Goal: Information Seeking & Learning: Check status

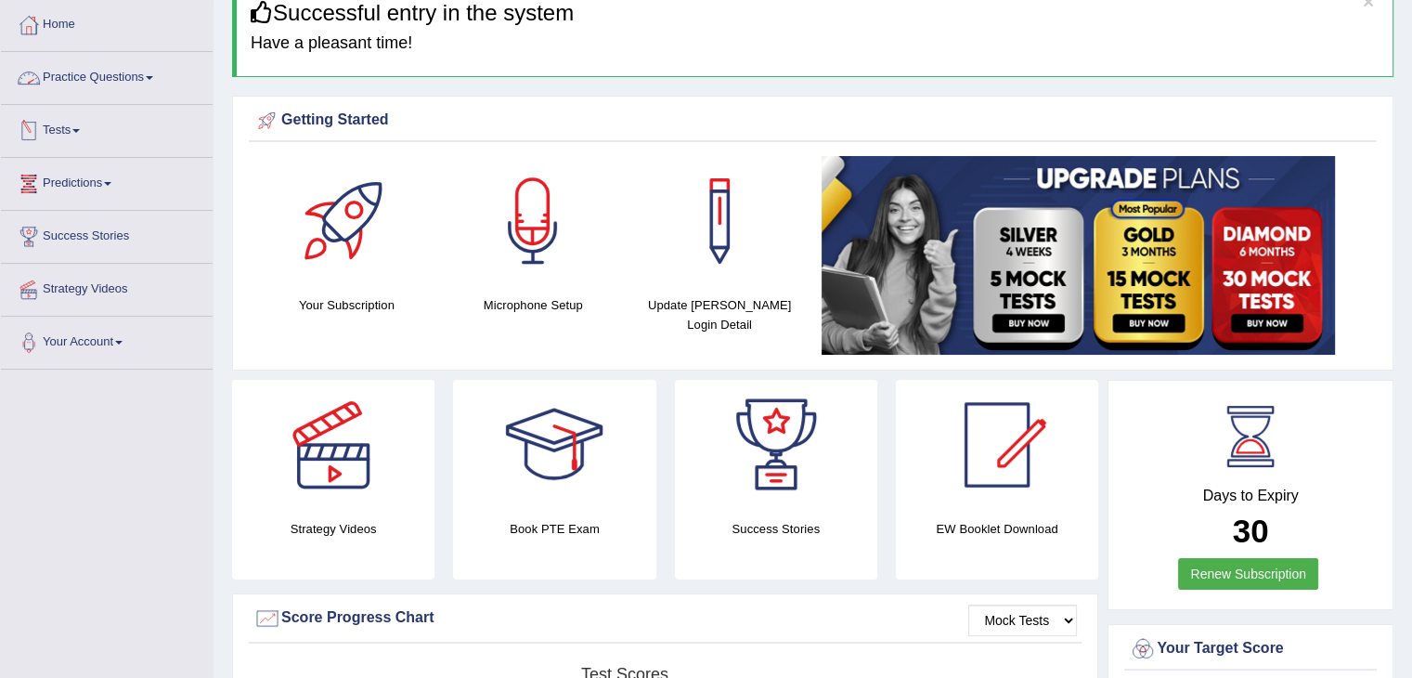
click at [67, 132] on link "Tests" at bounding box center [107, 128] width 212 height 46
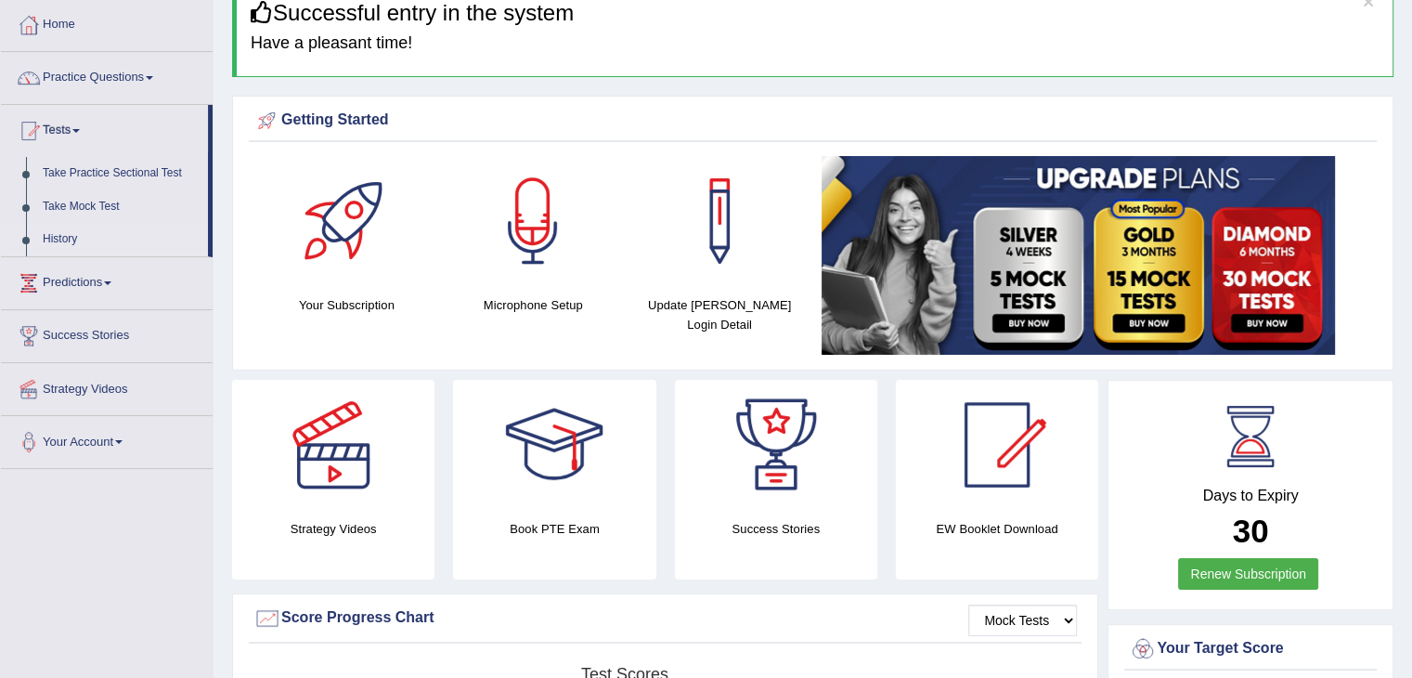
click at [61, 249] on link "History" at bounding box center [121, 239] width 174 height 33
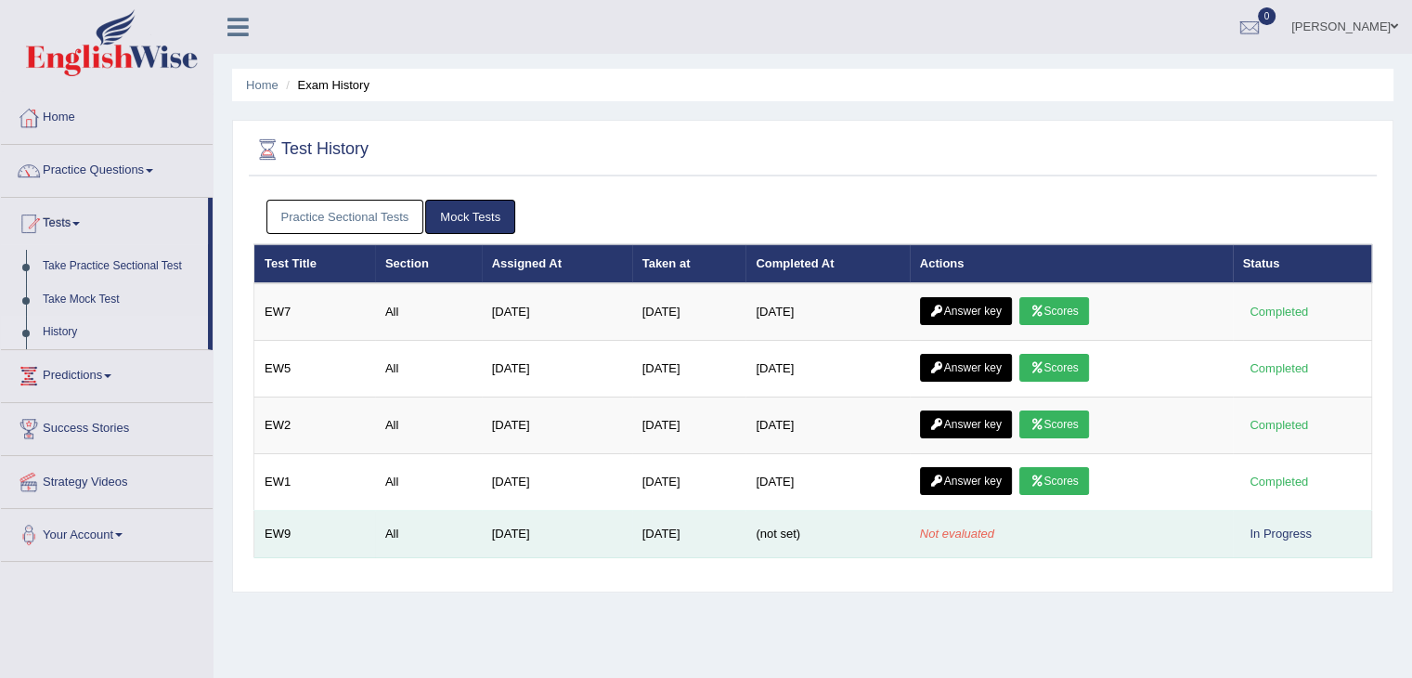
click at [1270, 536] on div "In Progress" at bounding box center [1281, 534] width 76 height 20
drag, startPoint x: 1285, startPoint y: 528, endPoint x: 1260, endPoint y: 535, distance: 25.9
click at [1285, 528] on div "In Progress" at bounding box center [1281, 534] width 76 height 20
click at [643, 540] on td "Oct 5, 2025" at bounding box center [689, 534] width 114 height 47
click at [644, 540] on td "Oct 5, 2025" at bounding box center [689, 534] width 114 height 47
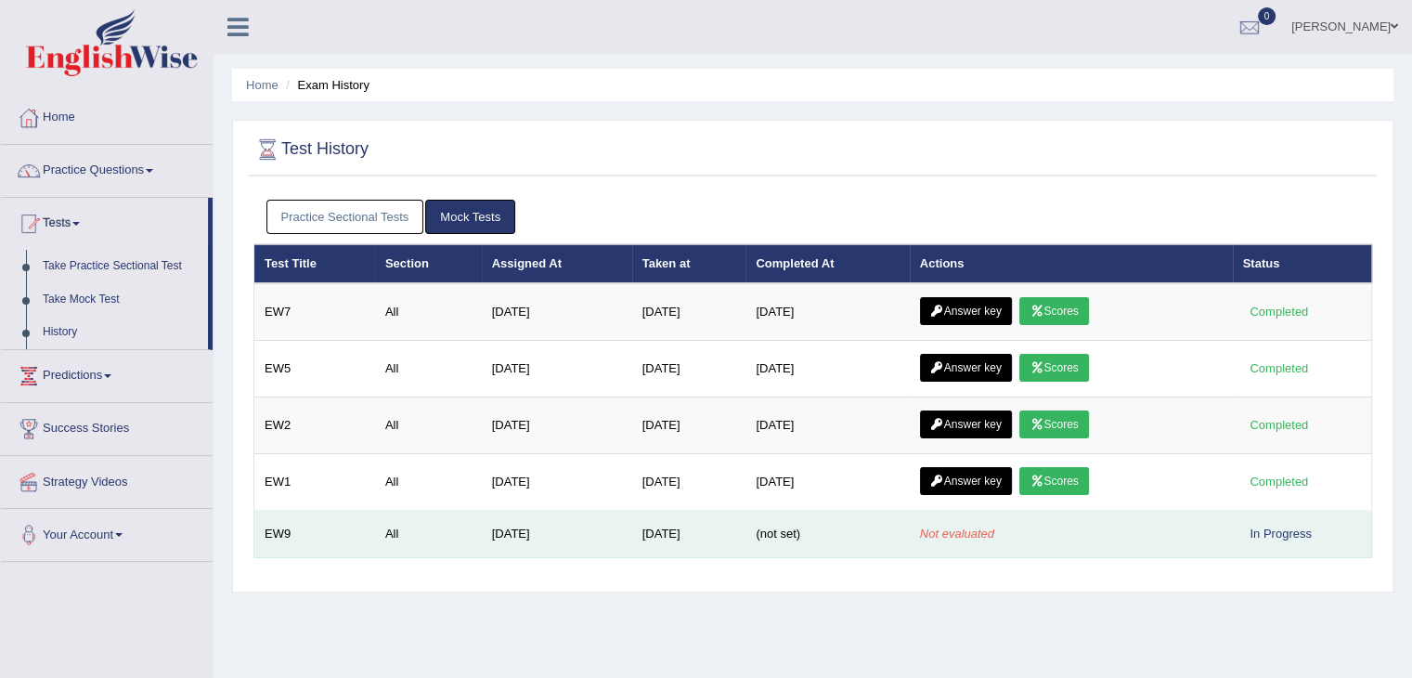
click at [546, 524] on td "[DATE]" at bounding box center [557, 534] width 150 height 47
click at [914, 536] on td "Not evaluated" at bounding box center [1071, 534] width 323 height 47
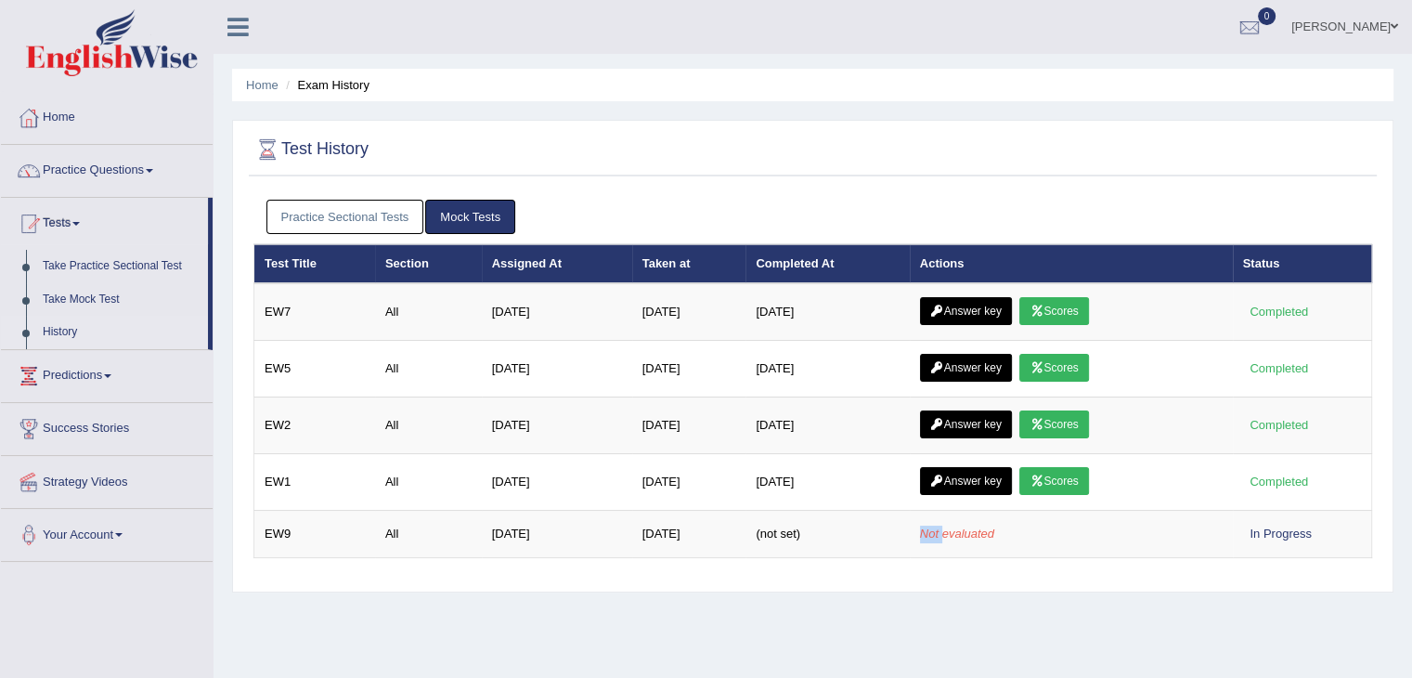
click at [468, 223] on link "Mock Tests" at bounding box center [470, 217] width 90 height 34
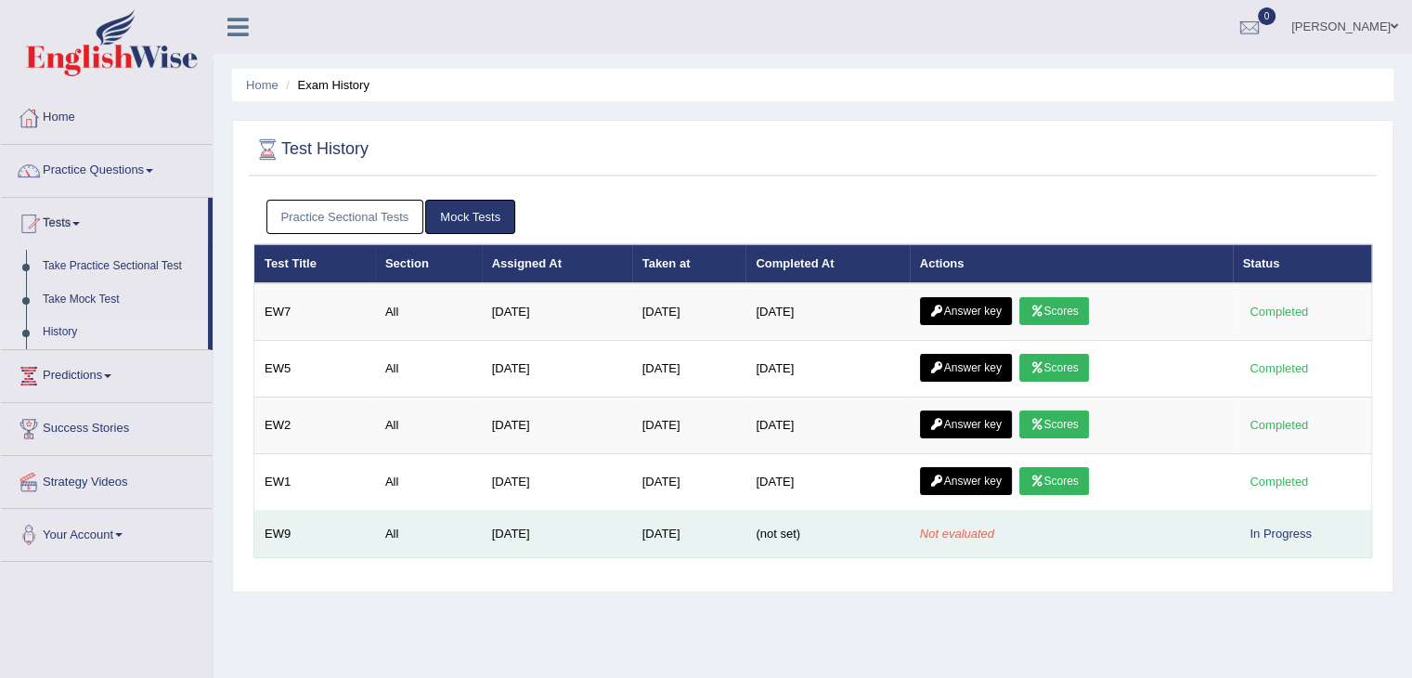
click at [438, 528] on td "All" at bounding box center [428, 534] width 107 height 47
click at [735, 528] on td "Oct 5, 2025" at bounding box center [689, 534] width 114 height 47
click at [675, 537] on td "Oct 5, 2025" at bounding box center [689, 534] width 114 height 47
click at [1265, 526] on div "In Progress" at bounding box center [1281, 534] width 76 height 20
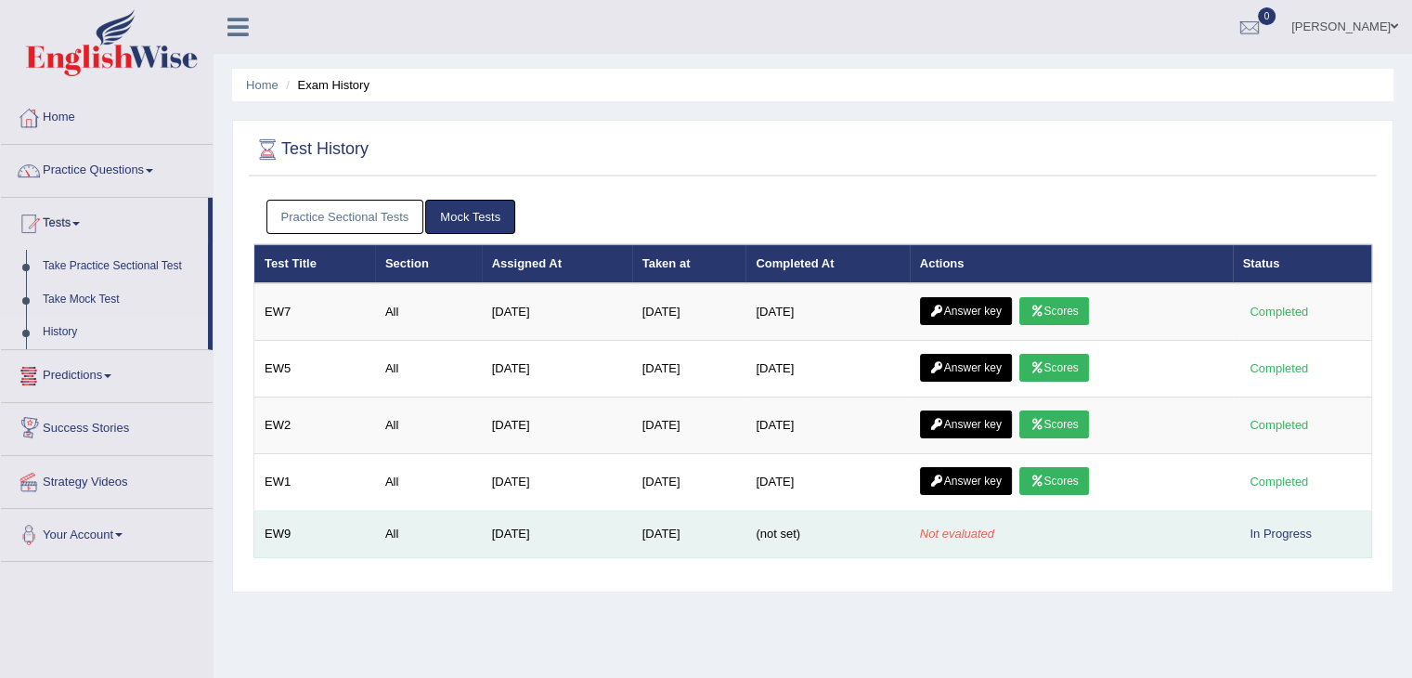
click at [281, 538] on td "EW9" at bounding box center [314, 534] width 121 height 47
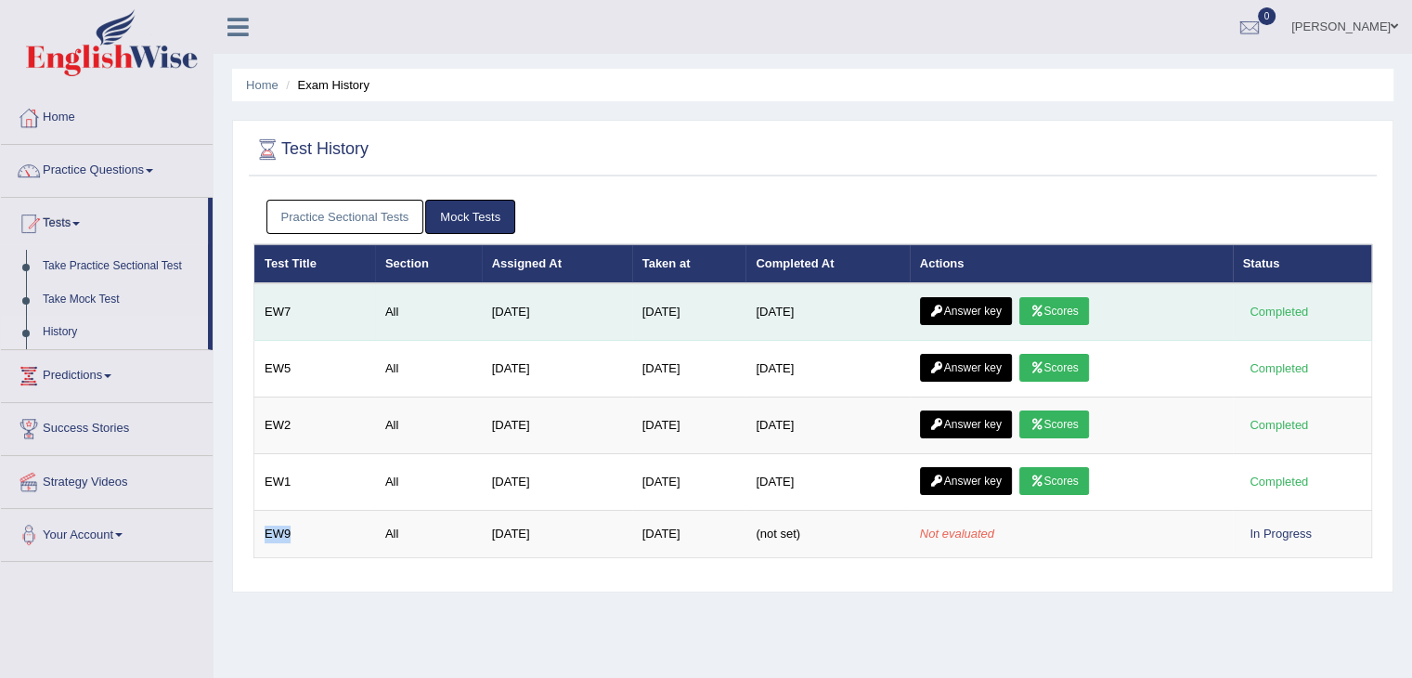
click at [1070, 314] on link "Scores" at bounding box center [1054, 311] width 69 height 28
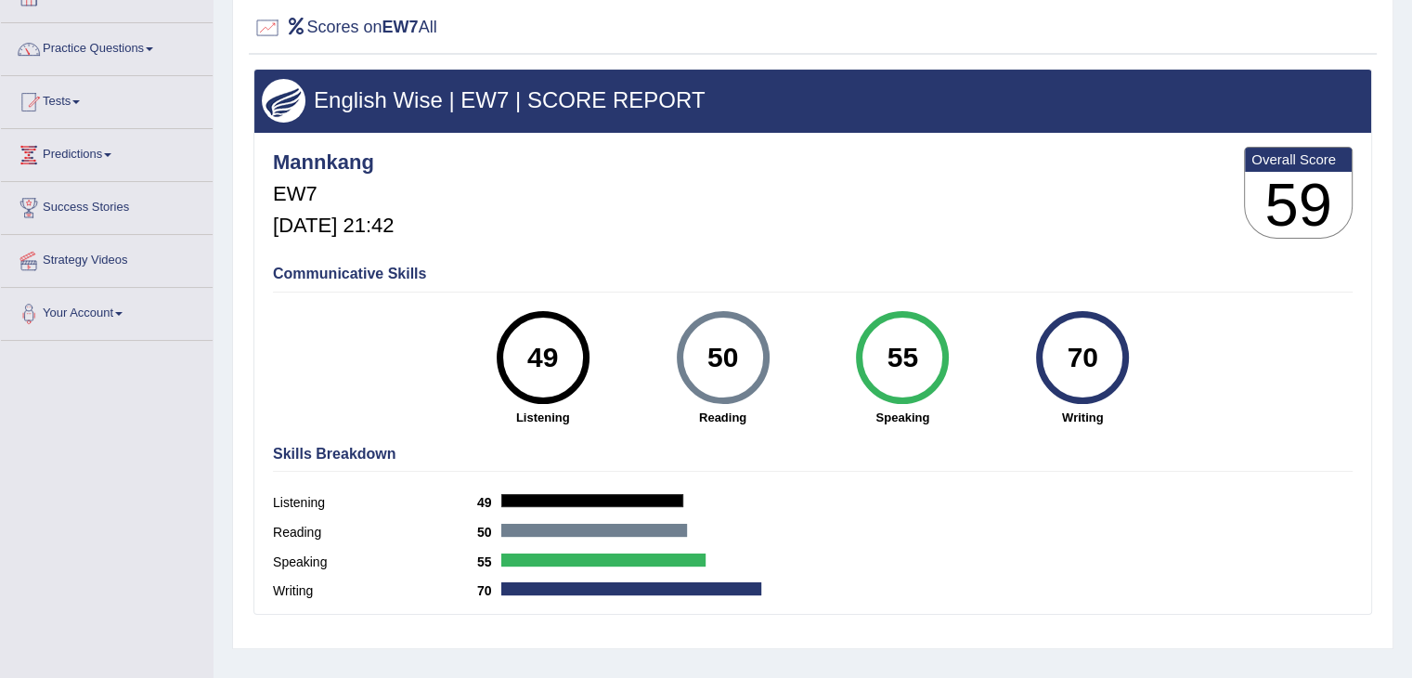
scroll to position [93, 0]
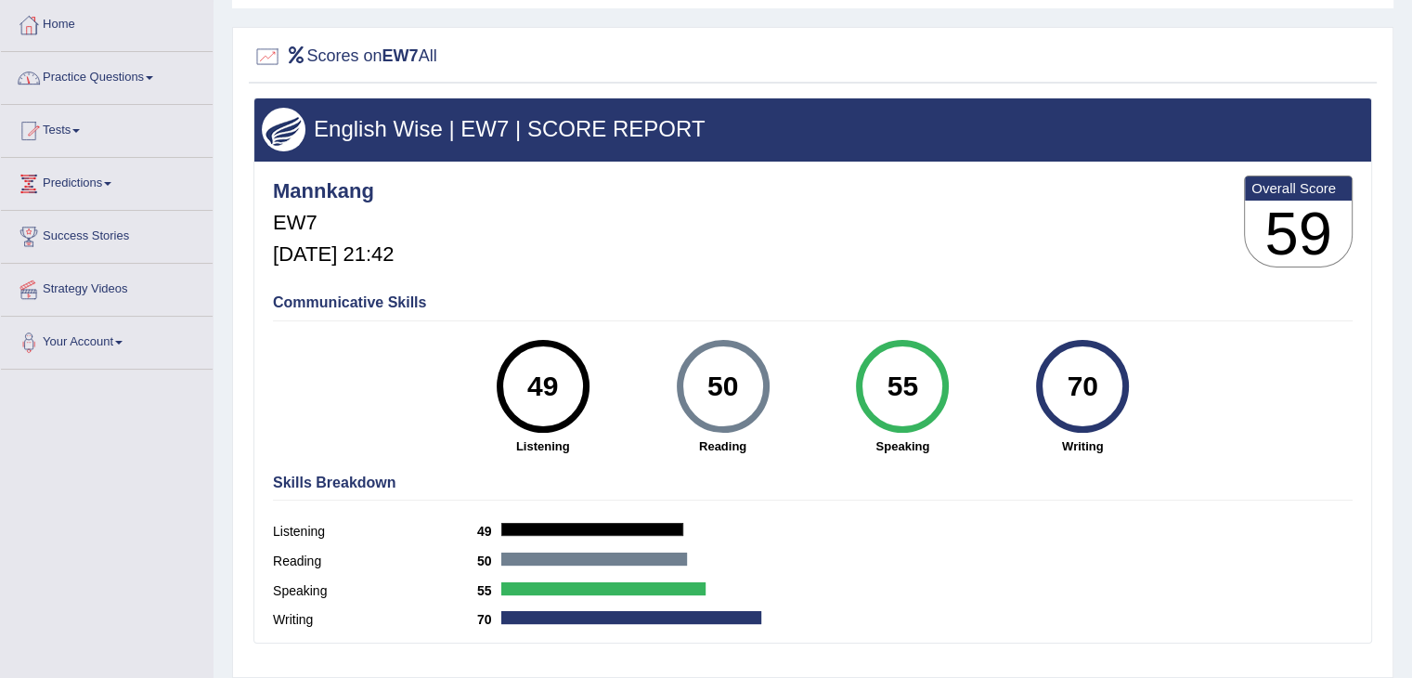
click at [74, 123] on link "Tests" at bounding box center [107, 128] width 212 height 46
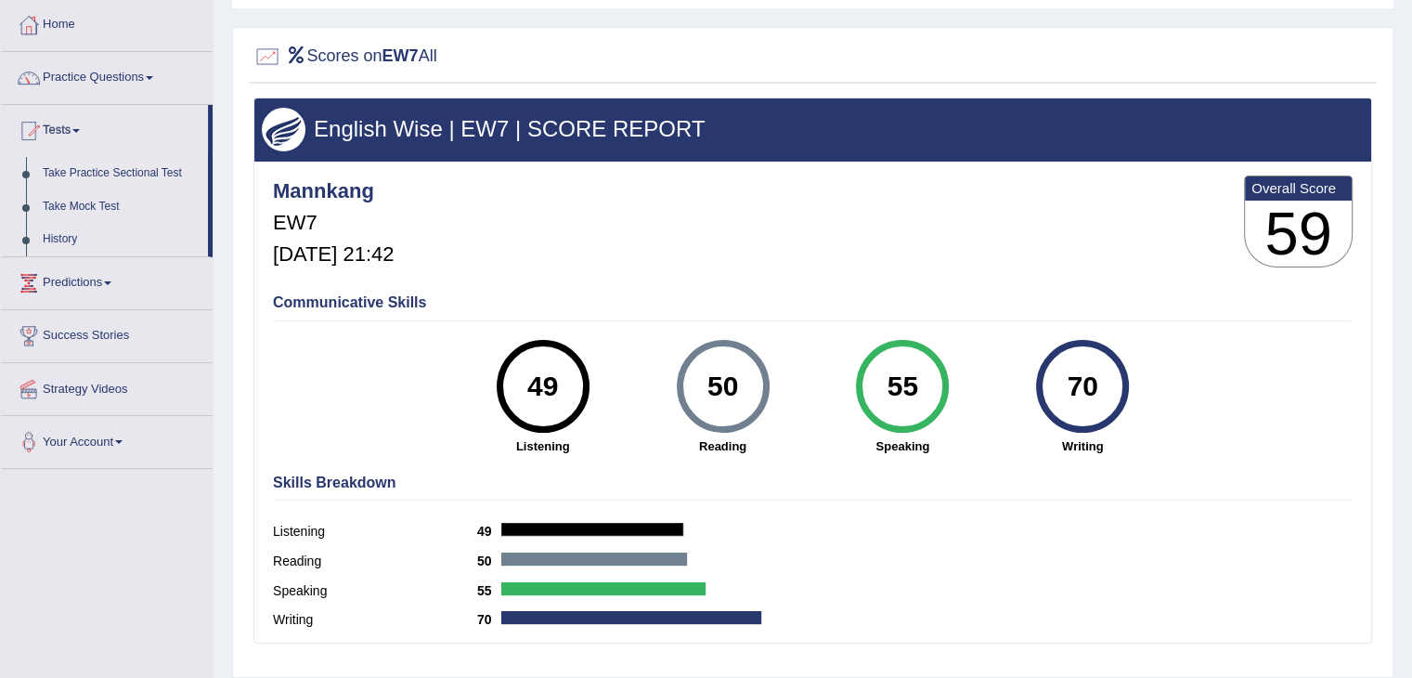
click at [63, 175] on link "Take Practice Sectional Test" at bounding box center [121, 173] width 174 height 33
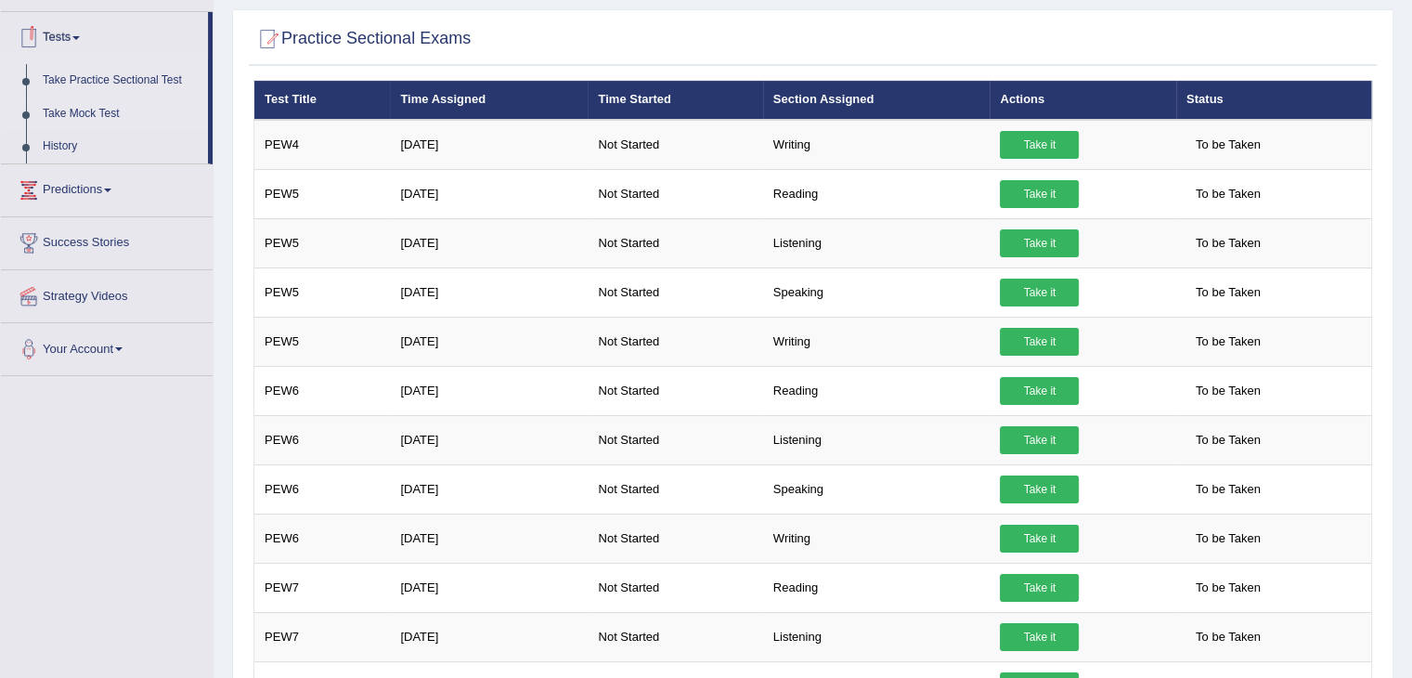
click at [72, 114] on link "Take Mock Test" at bounding box center [121, 114] width 174 height 33
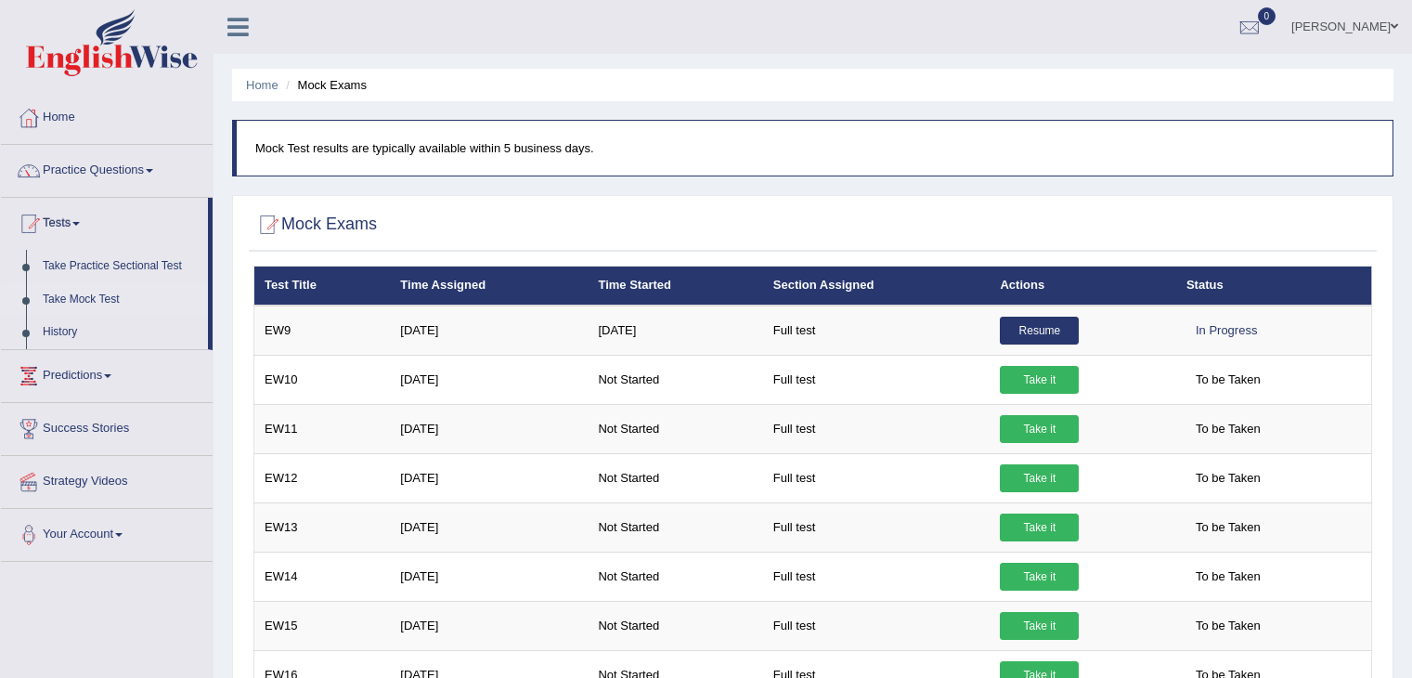
click at [1033, 320] on link "Resume" at bounding box center [1039, 331] width 79 height 28
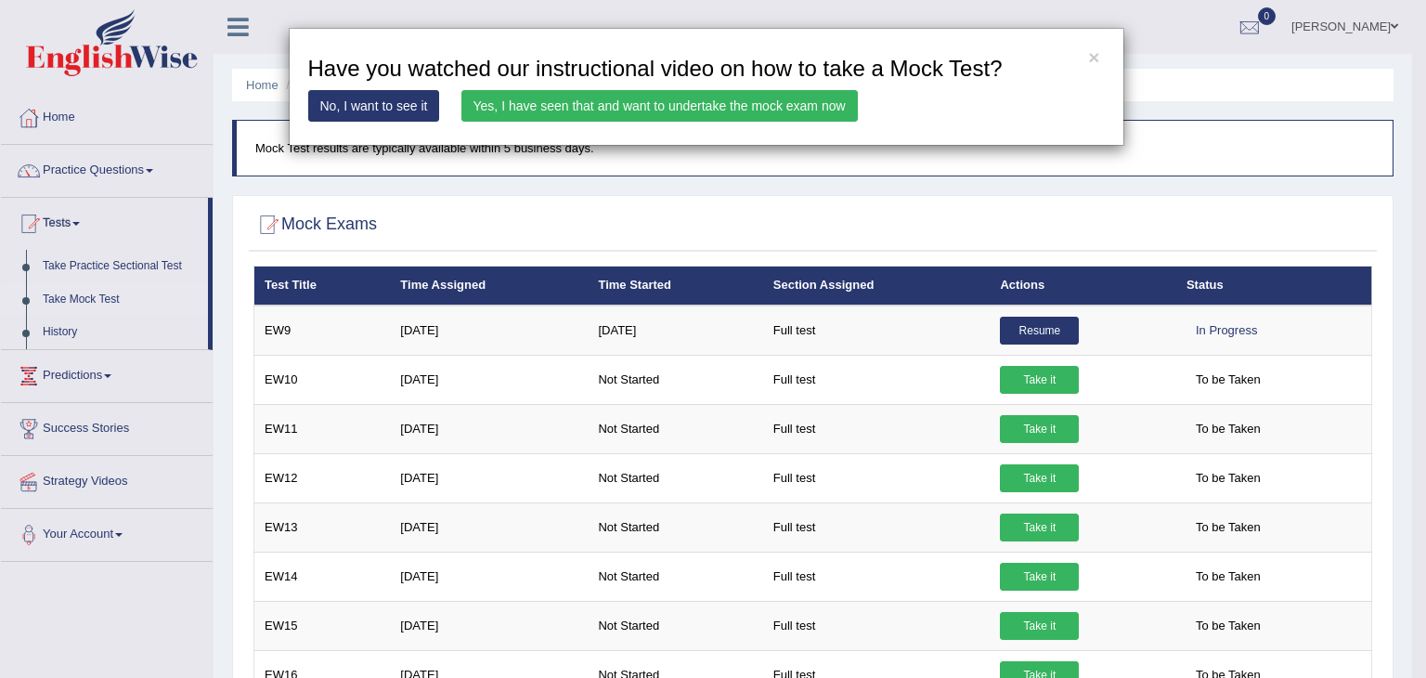
click at [706, 106] on link "Yes, I have seen that and want to undertake the mock exam now" at bounding box center [660, 106] width 397 height 32
click at [703, 100] on link "Yes, I have seen that and want to undertake the mock exam now" at bounding box center [660, 106] width 397 height 32
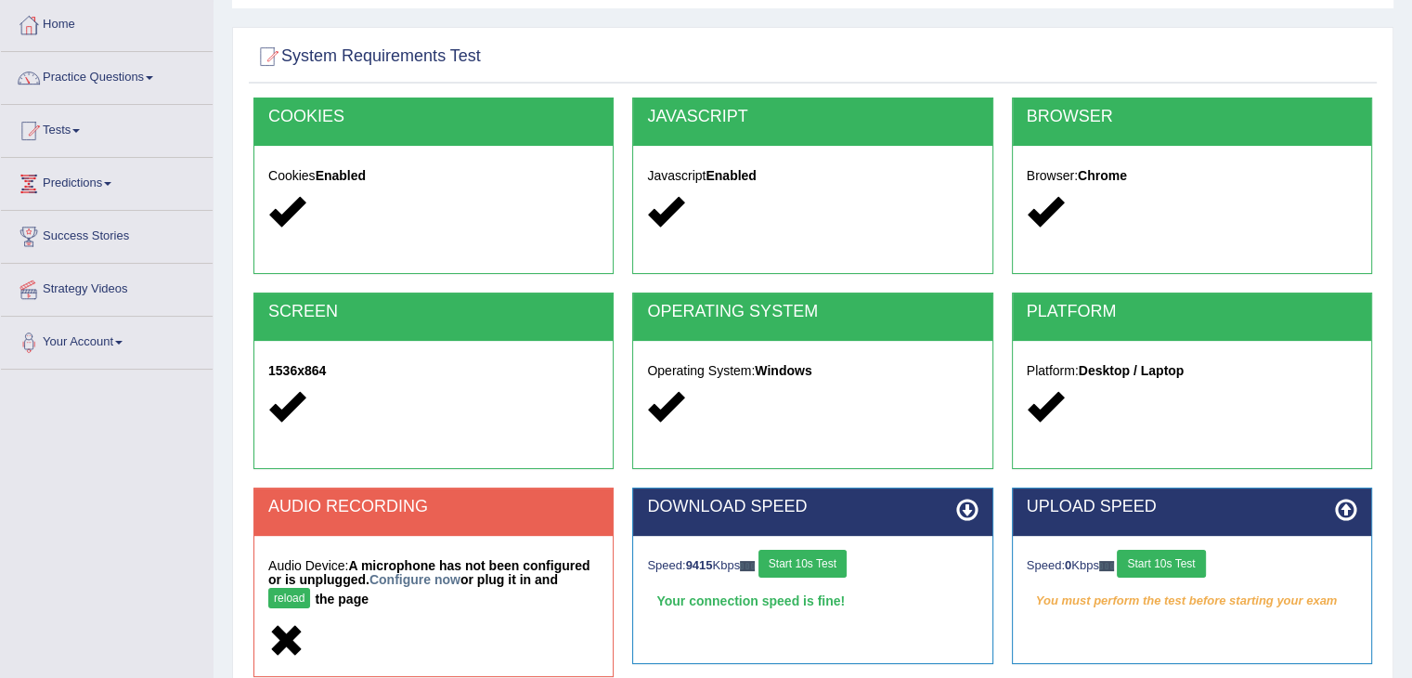
click at [1151, 569] on button "Start 10s Test" at bounding box center [1161, 564] width 88 height 28
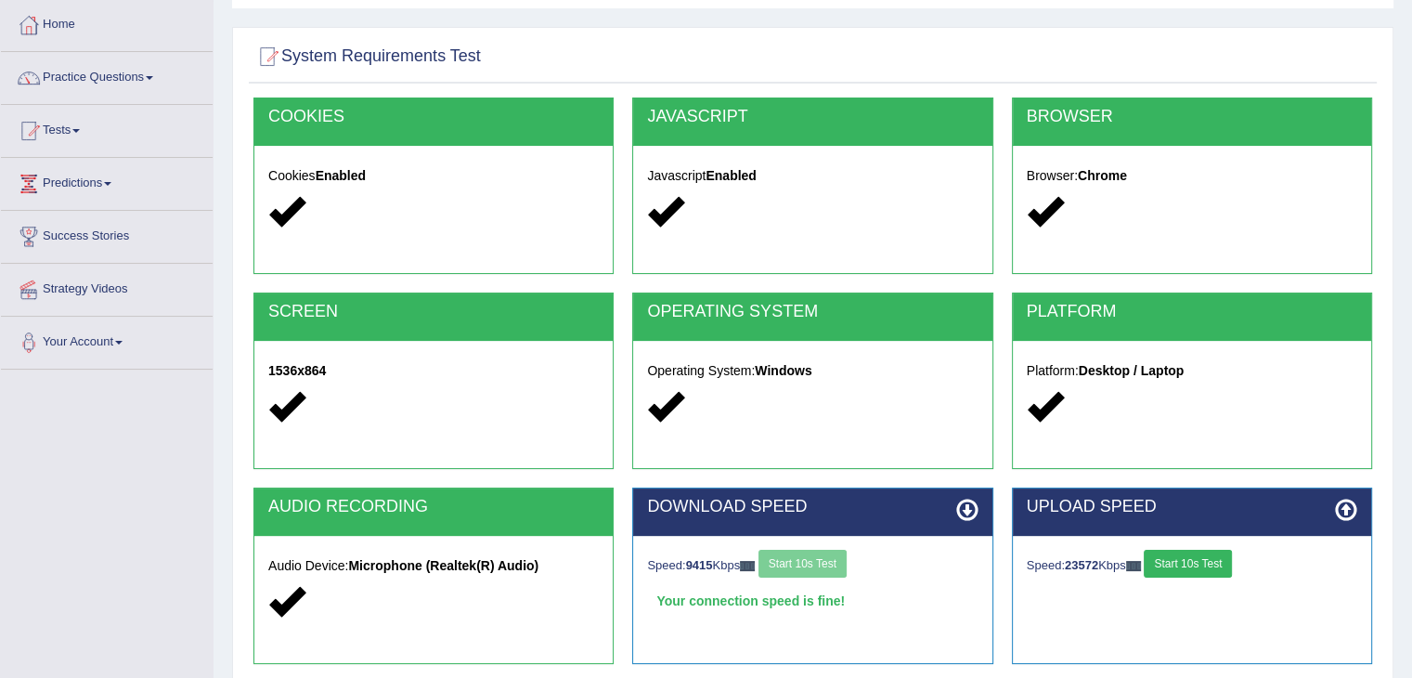
scroll to position [297, 0]
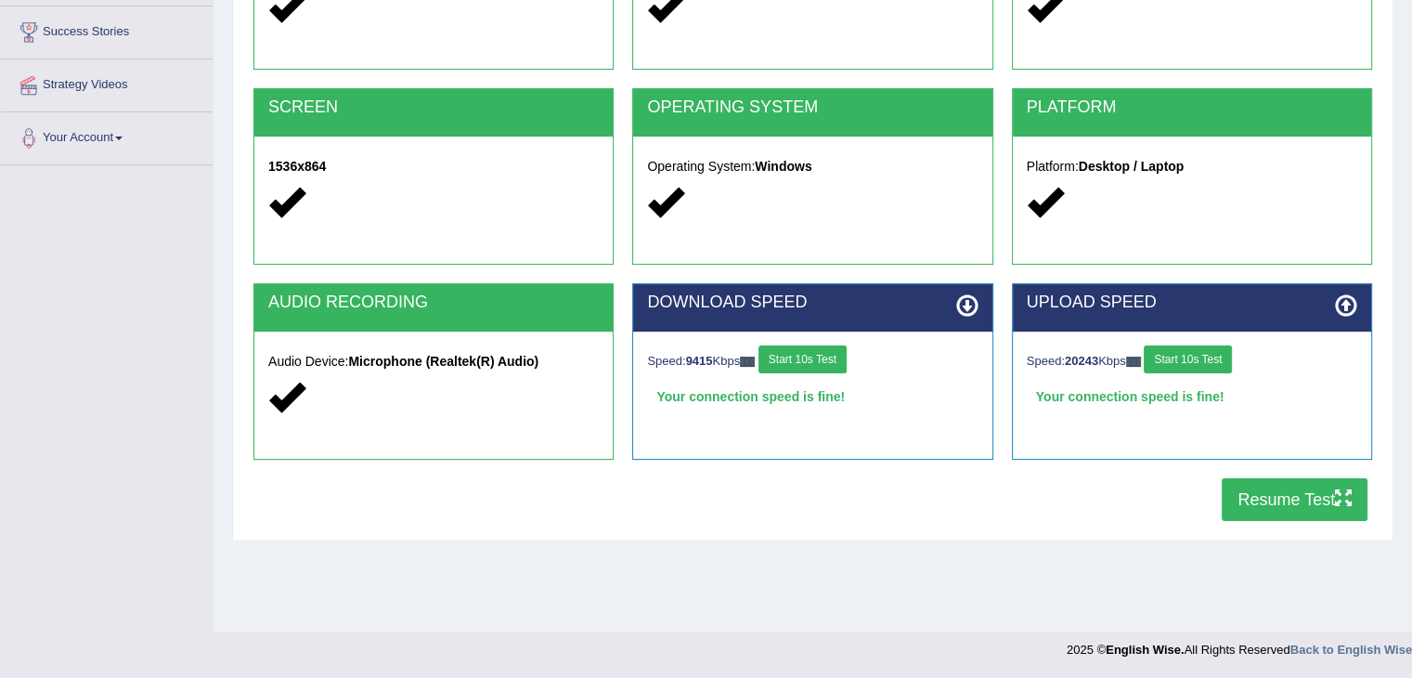
click at [1243, 499] on button "Resume Test" at bounding box center [1295, 499] width 146 height 43
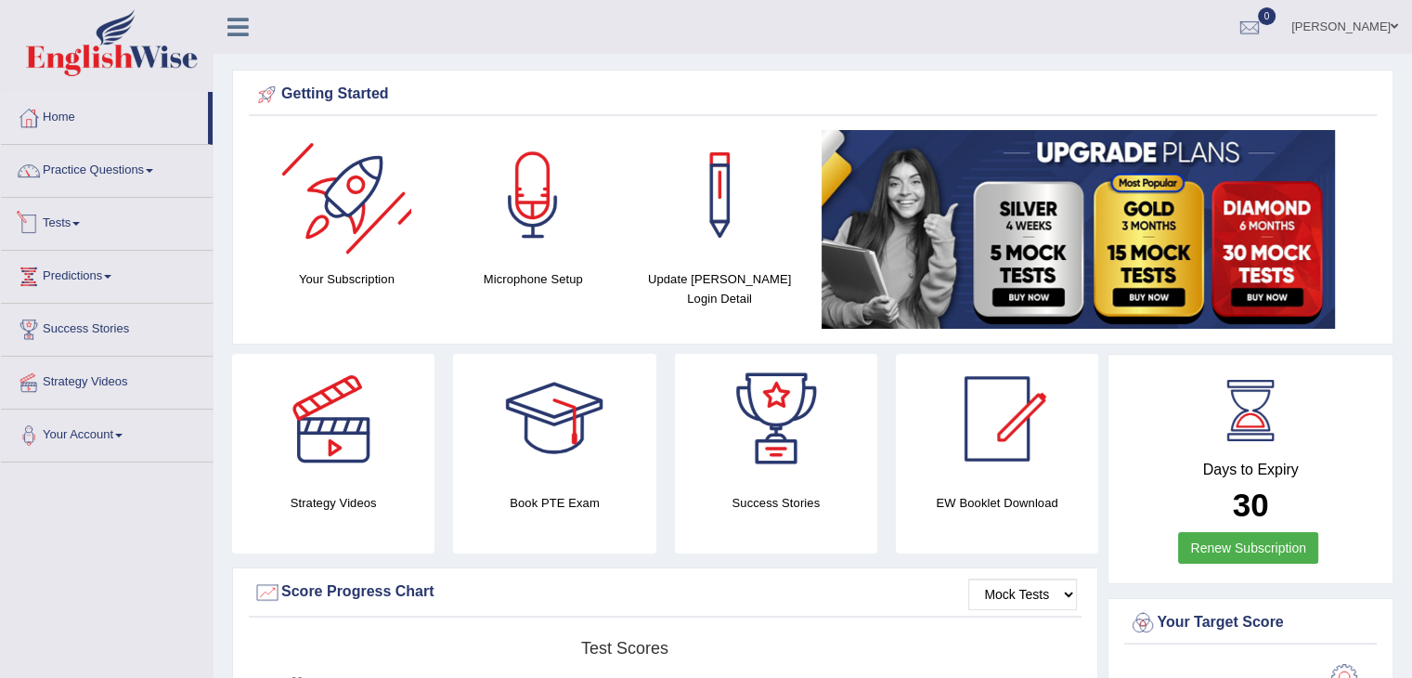
click at [63, 216] on link "Tests" at bounding box center [107, 221] width 212 height 46
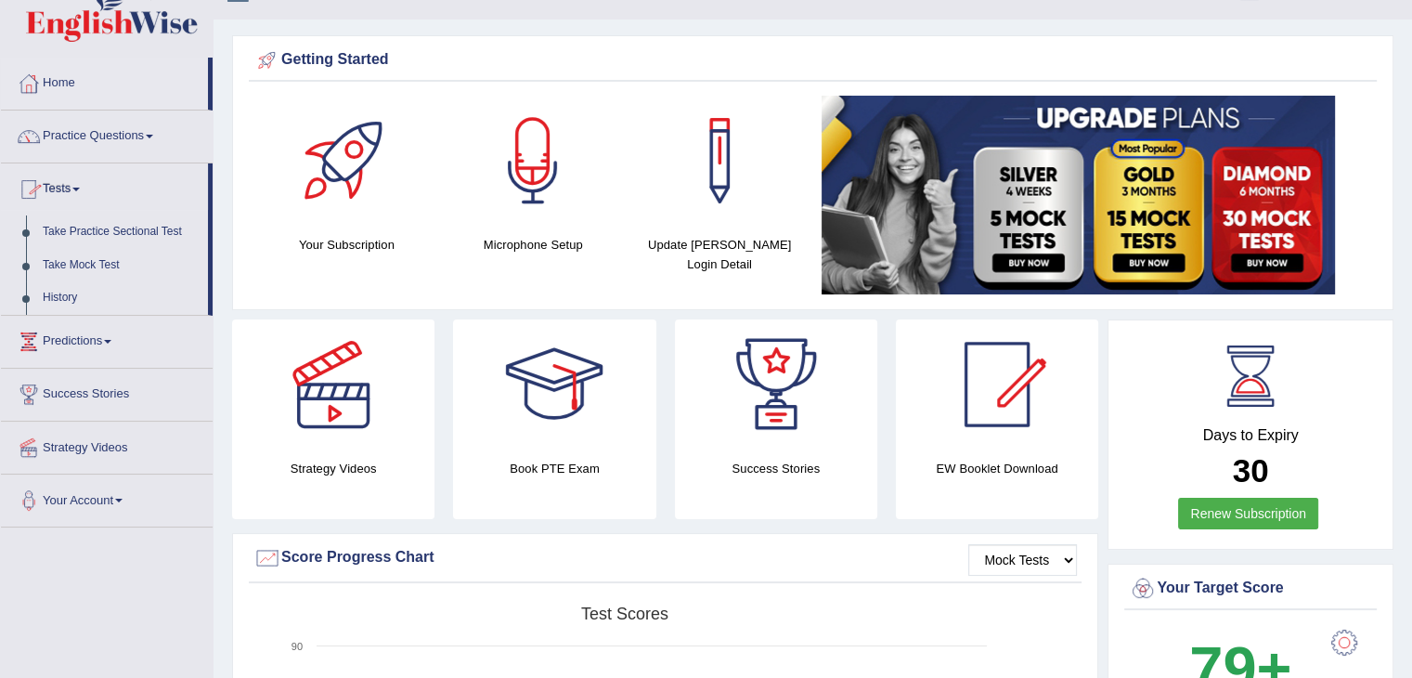
scroll to position [93, 0]
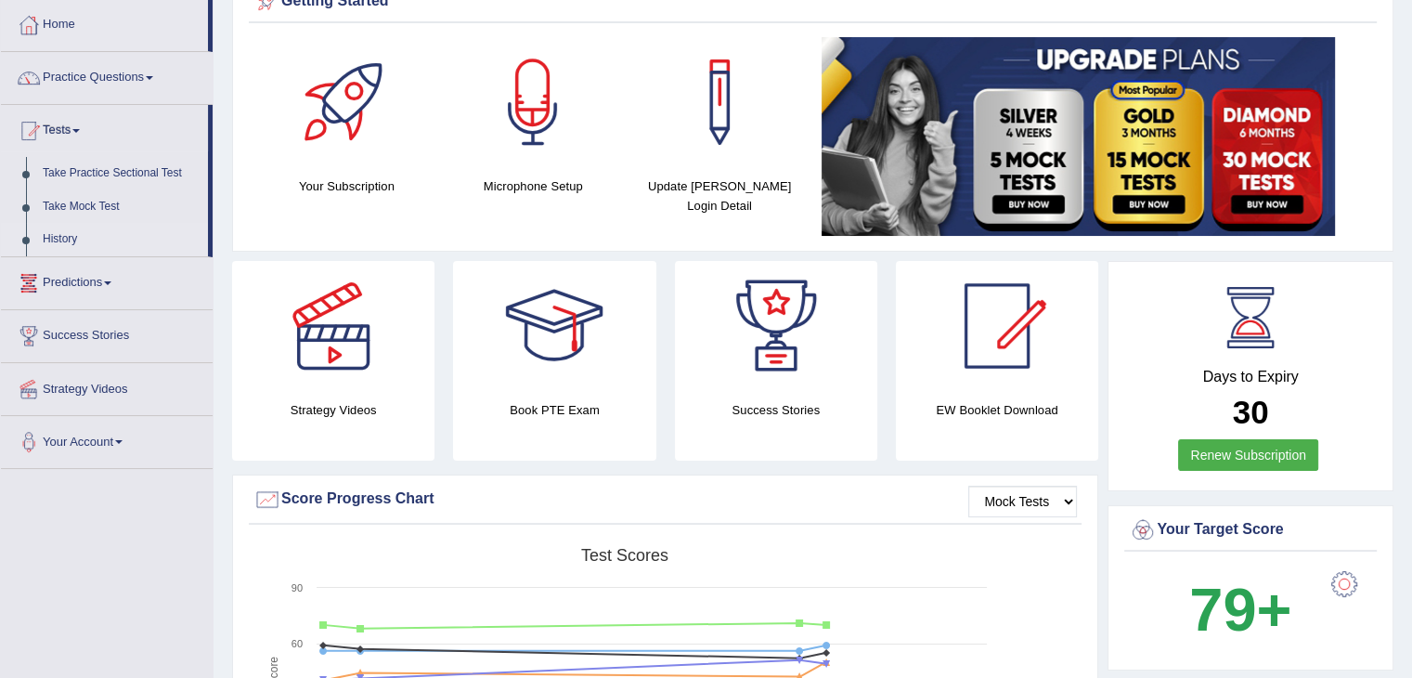
click at [39, 242] on link "History" at bounding box center [121, 239] width 174 height 33
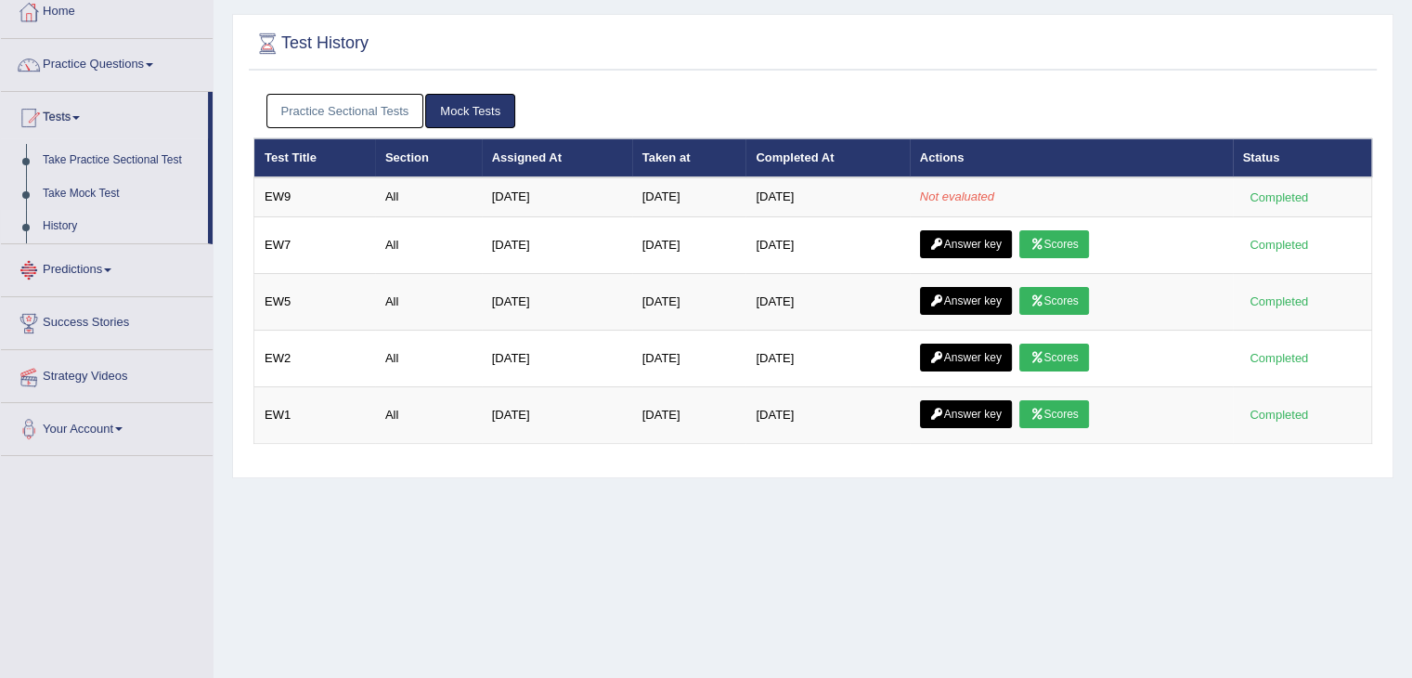
scroll to position [186, 0]
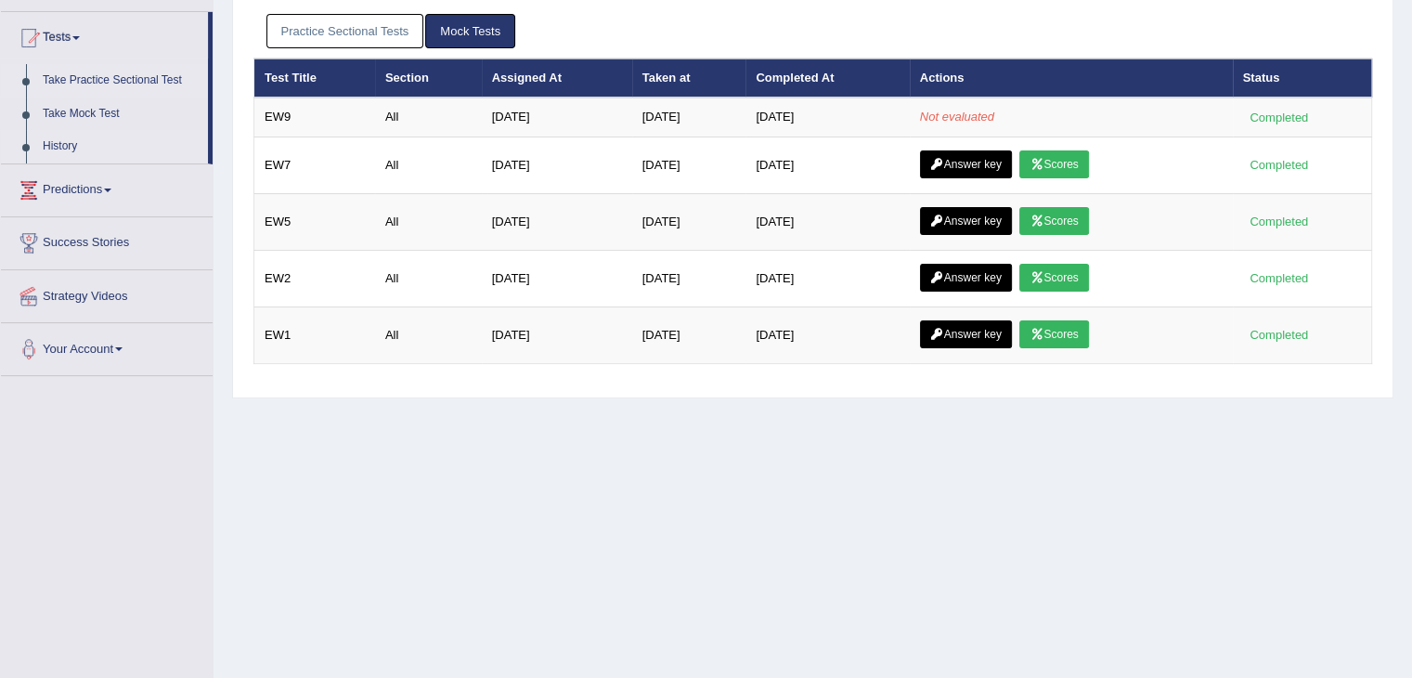
click at [74, 83] on link "Take Practice Sectional Test" at bounding box center [121, 80] width 174 height 33
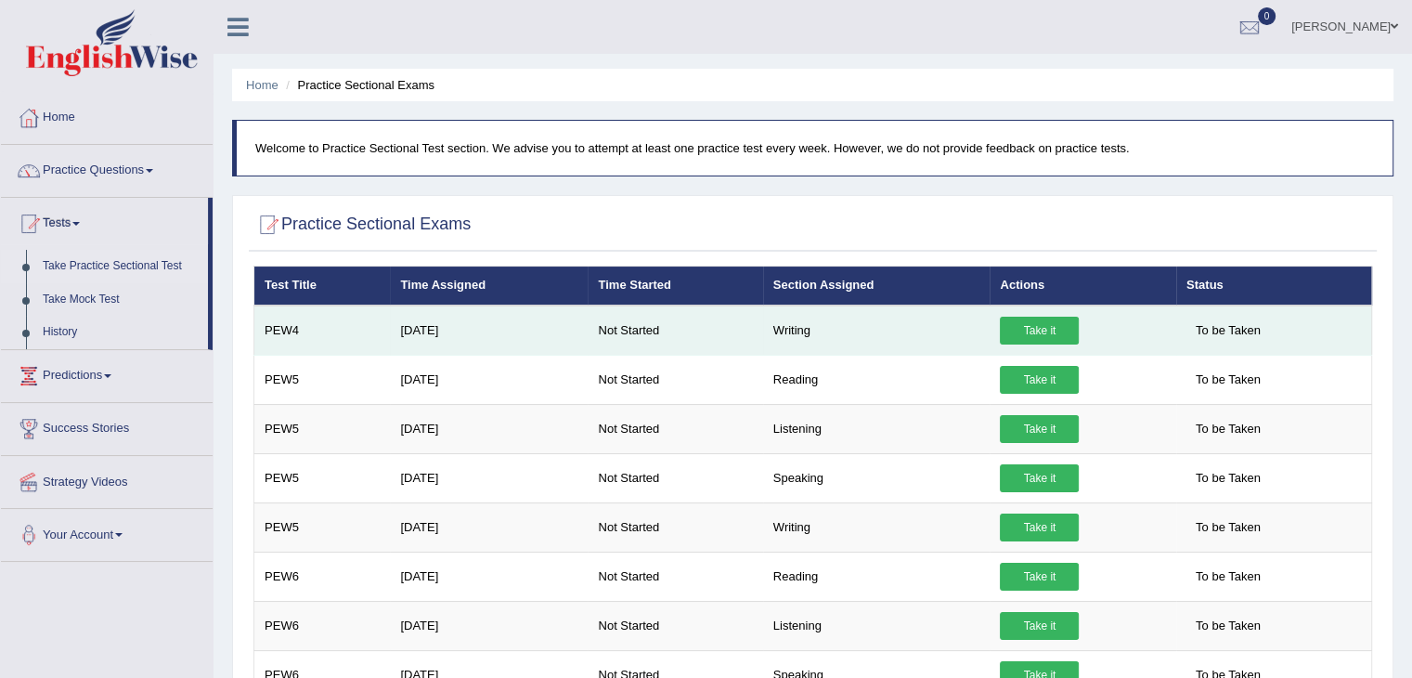
click at [1016, 337] on link "Take it" at bounding box center [1039, 331] width 79 height 28
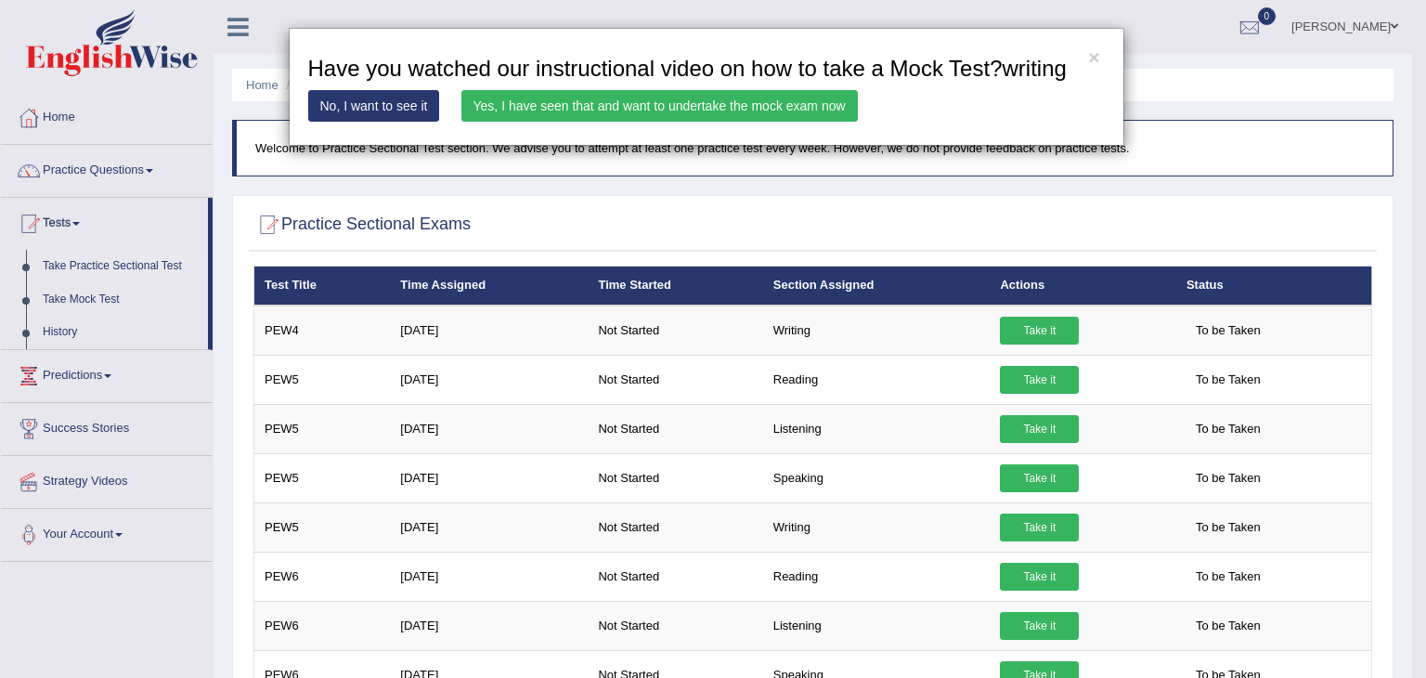
click at [769, 98] on link "Yes, I have seen that and want to undertake the mock exam now" at bounding box center [660, 106] width 397 height 32
click at [771, 111] on link "Yes, I have seen that and want to undertake the mock exam now" at bounding box center [660, 106] width 397 height 32
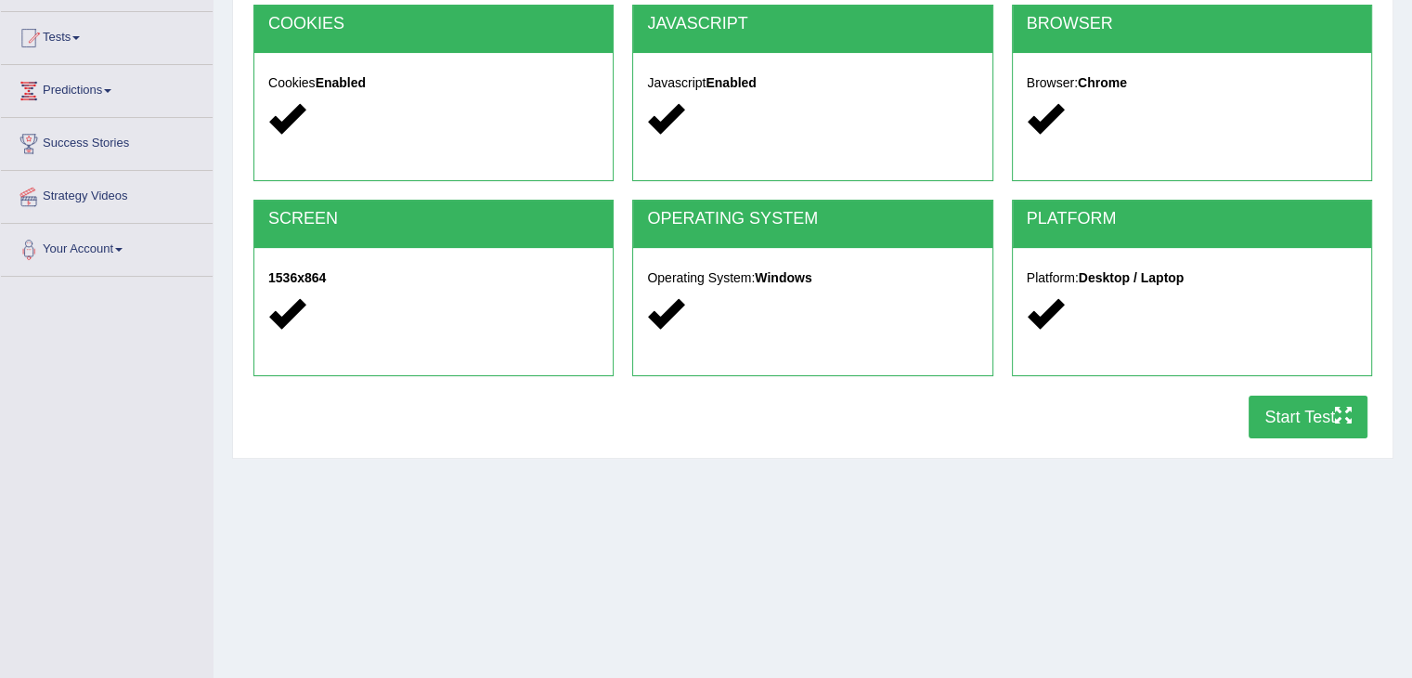
click at [1317, 422] on button "Start Test" at bounding box center [1308, 417] width 119 height 43
drag, startPoint x: 0, startPoint y: 146, endPoint x: 0, endPoint y: 276, distance: 130.0
click at [0, 228] on div "Home Practice Questions Speaking Practice Read Aloud Repeat Sentence Describe I…" at bounding box center [107, 91] width 240 height 371
click at [1341, 421] on icon "button" at bounding box center [1343, 415] width 17 height 17
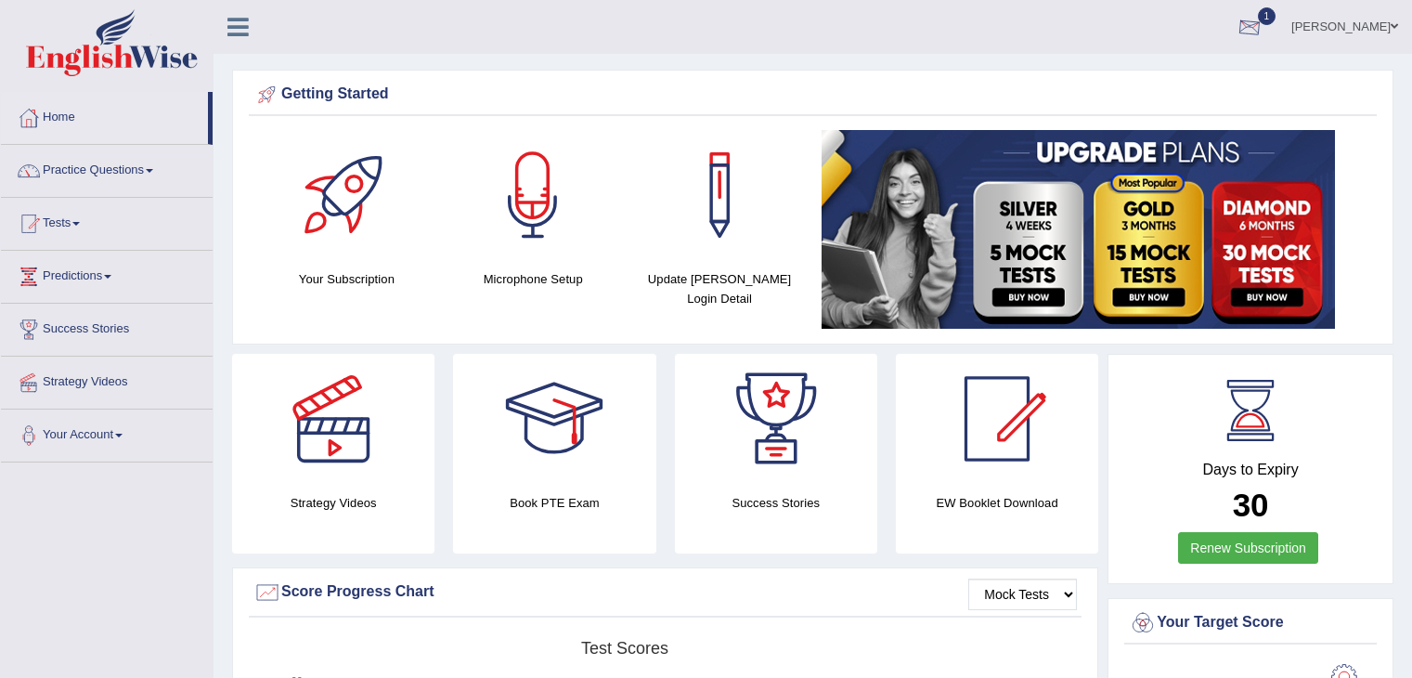
click at [1264, 31] on div at bounding box center [1250, 28] width 28 height 28
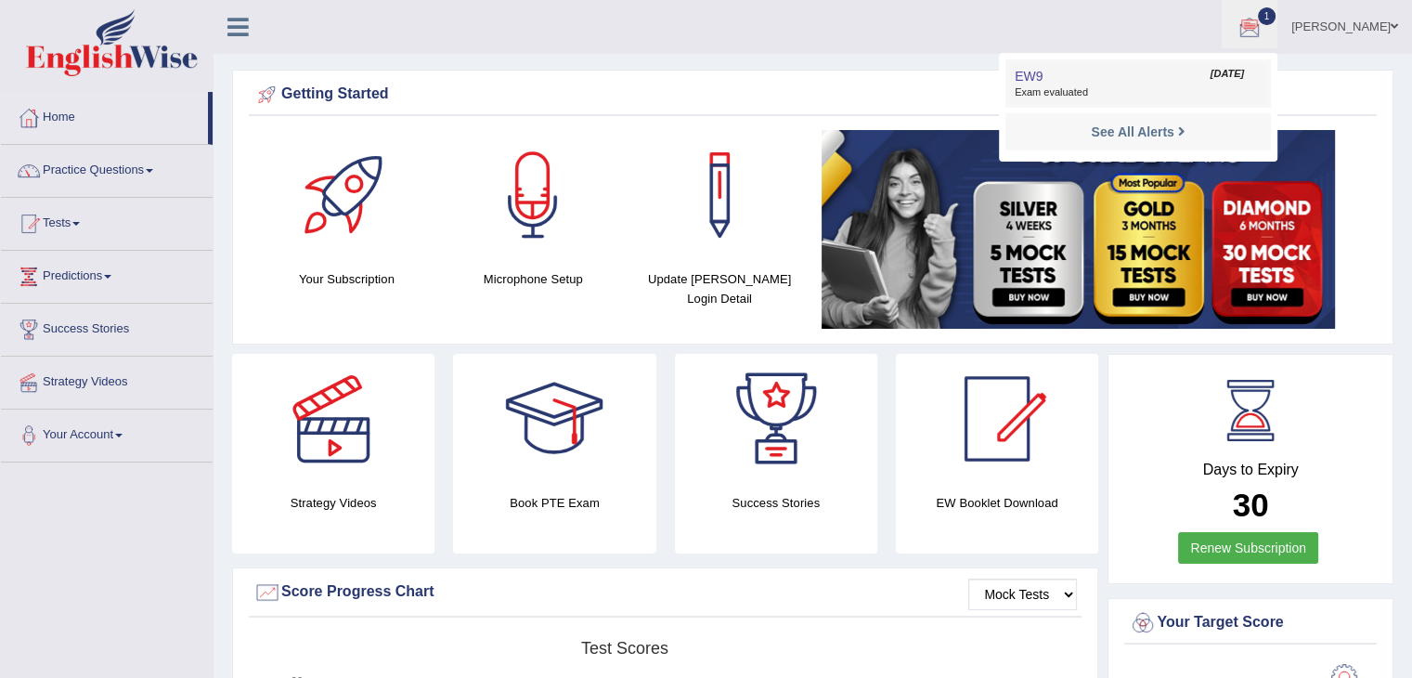
click at [1166, 98] on span "Exam evaluated" at bounding box center [1138, 92] width 247 height 15
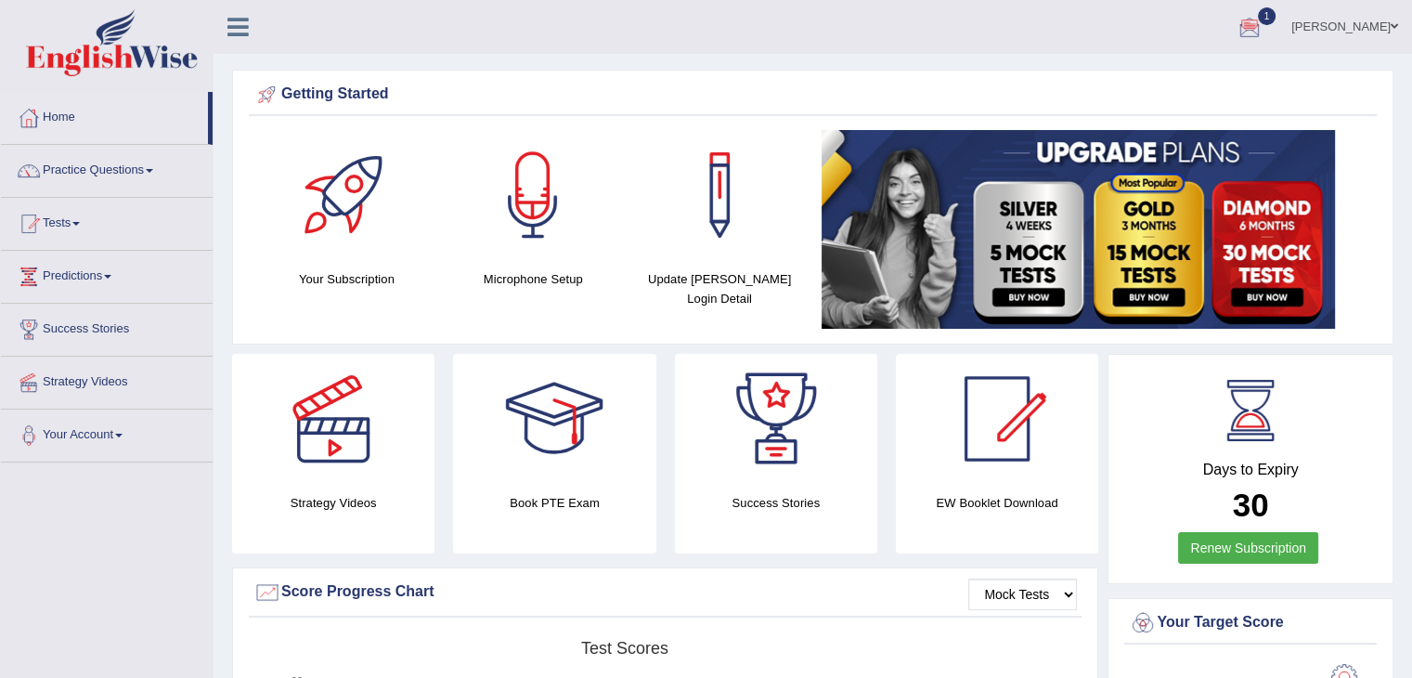
click at [1166, 98] on div "Getting Started" at bounding box center [813, 95] width 1119 height 28
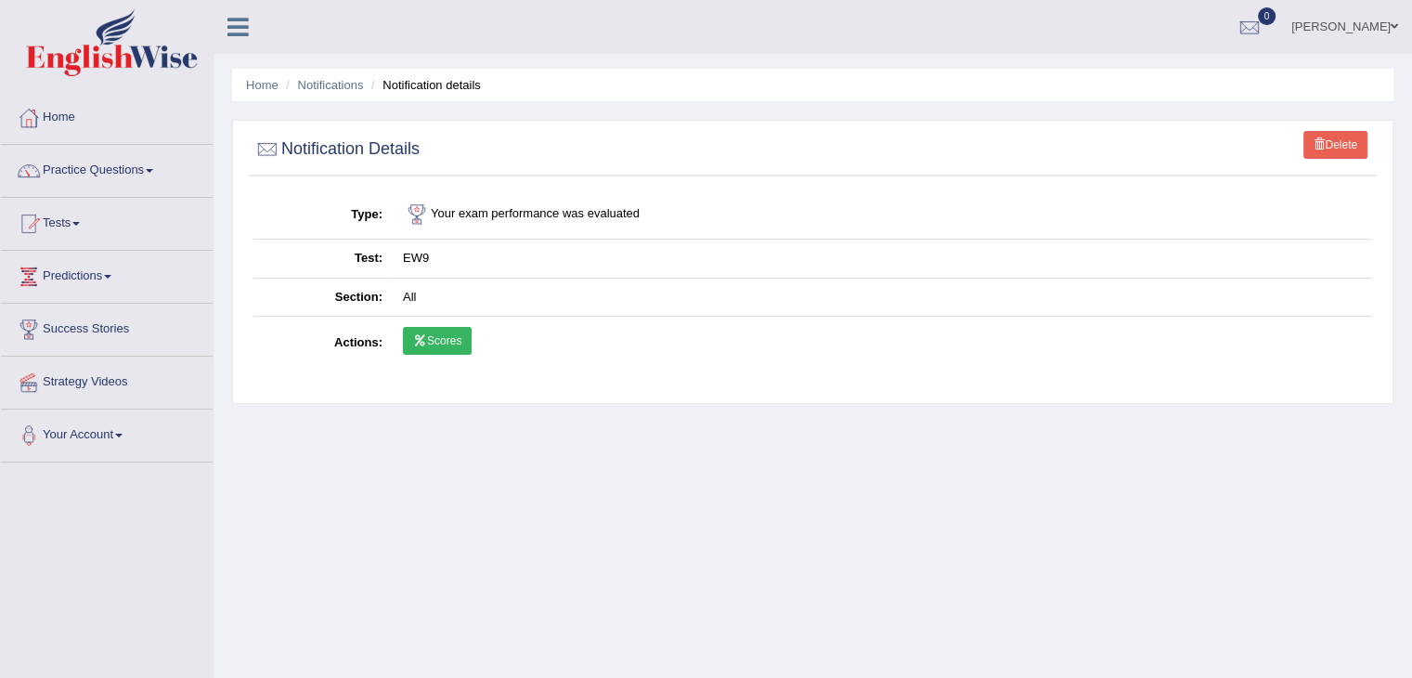
click at [426, 342] on icon at bounding box center [420, 340] width 14 height 11
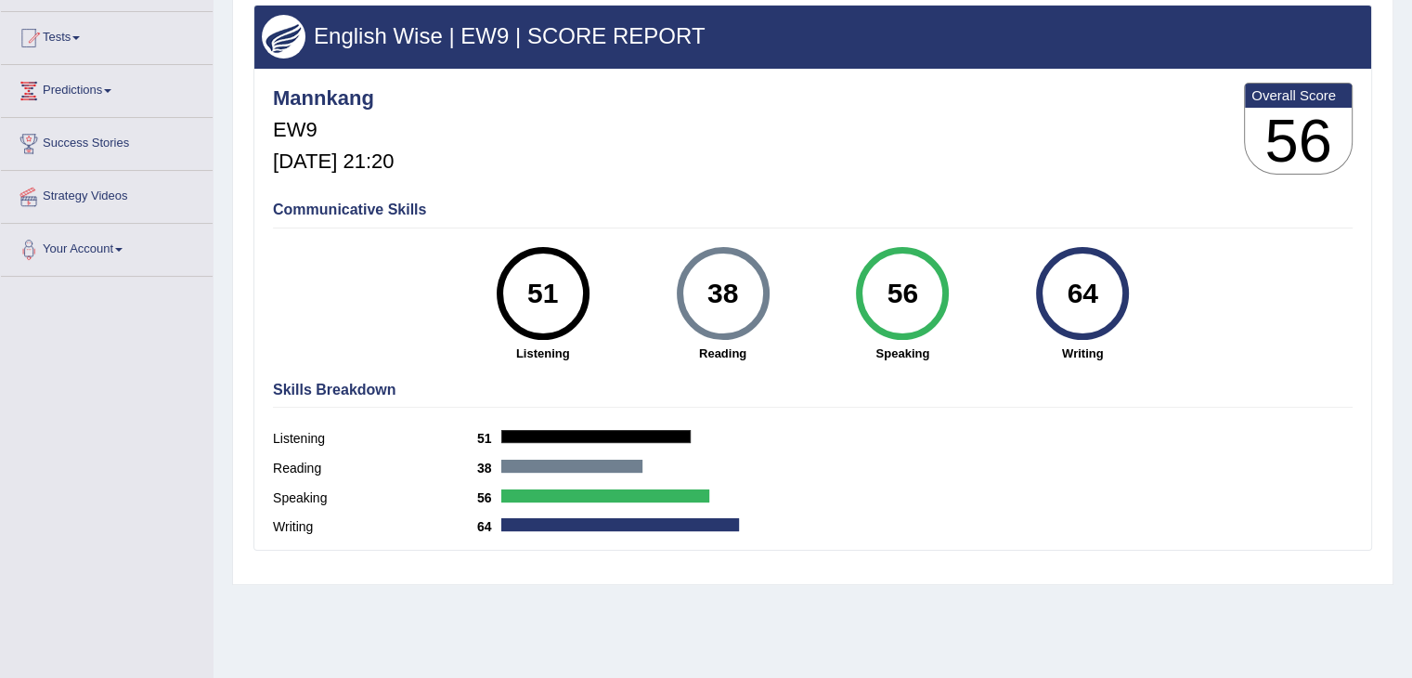
click at [1084, 291] on div "64" at bounding box center [1083, 293] width 68 height 78
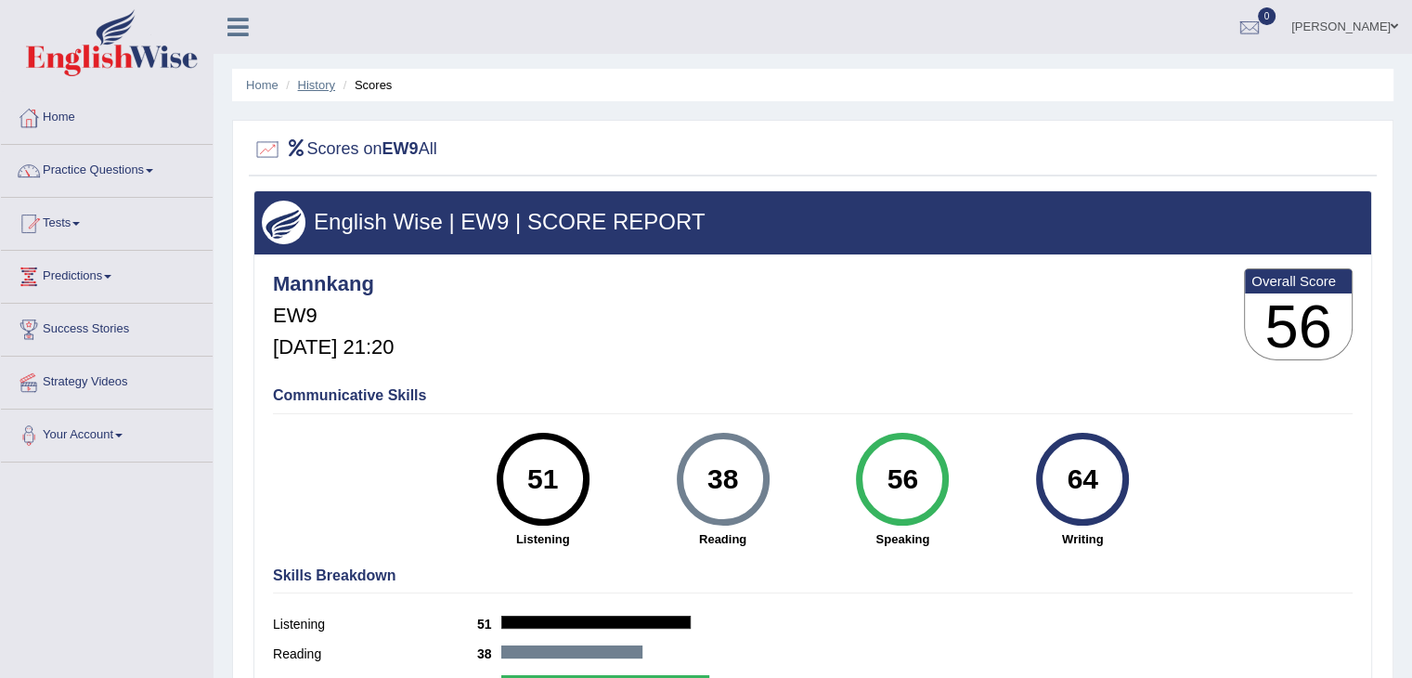
click at [326, 86] on link "History" at bounding box center [316, 85] width 37 height 14
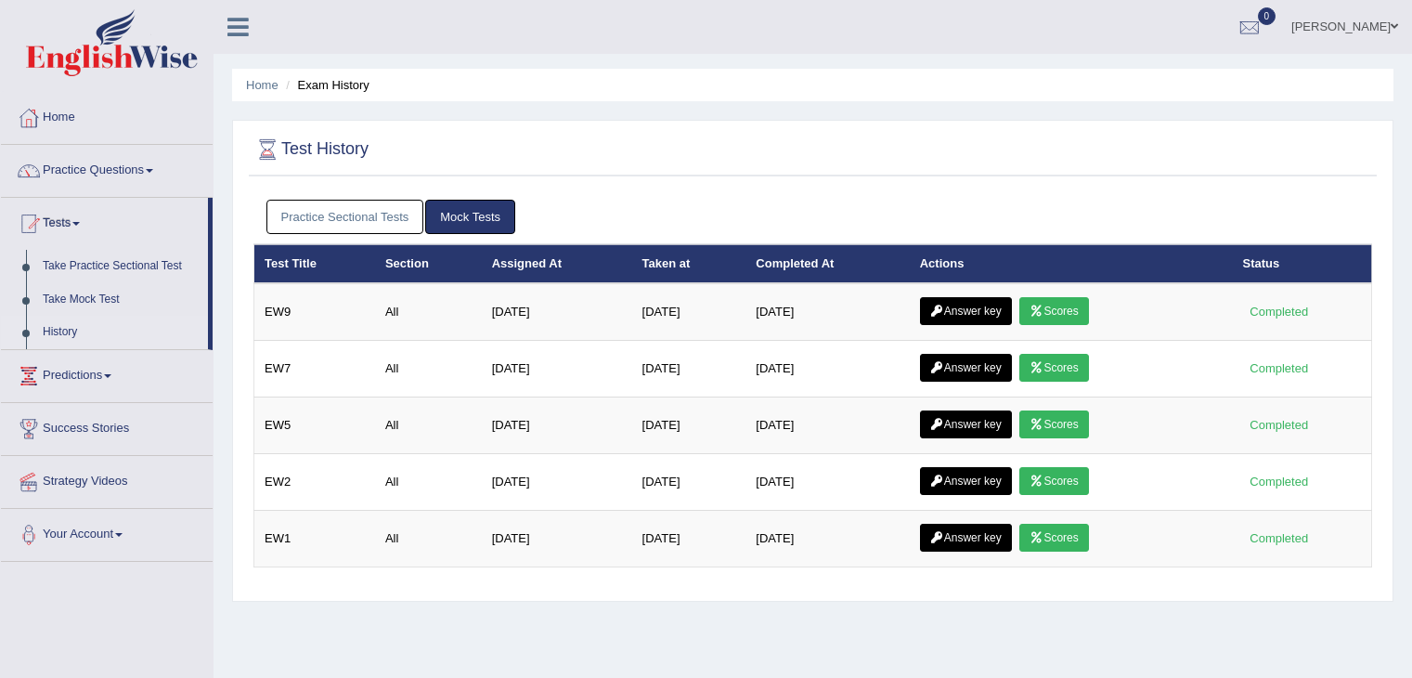
click at [1036, 267] on div "Practice Sectional Tests Mock Tests Test Title Section Assigned At Taken at Com…" at bounding box center [813, 390] width 1128 height 401
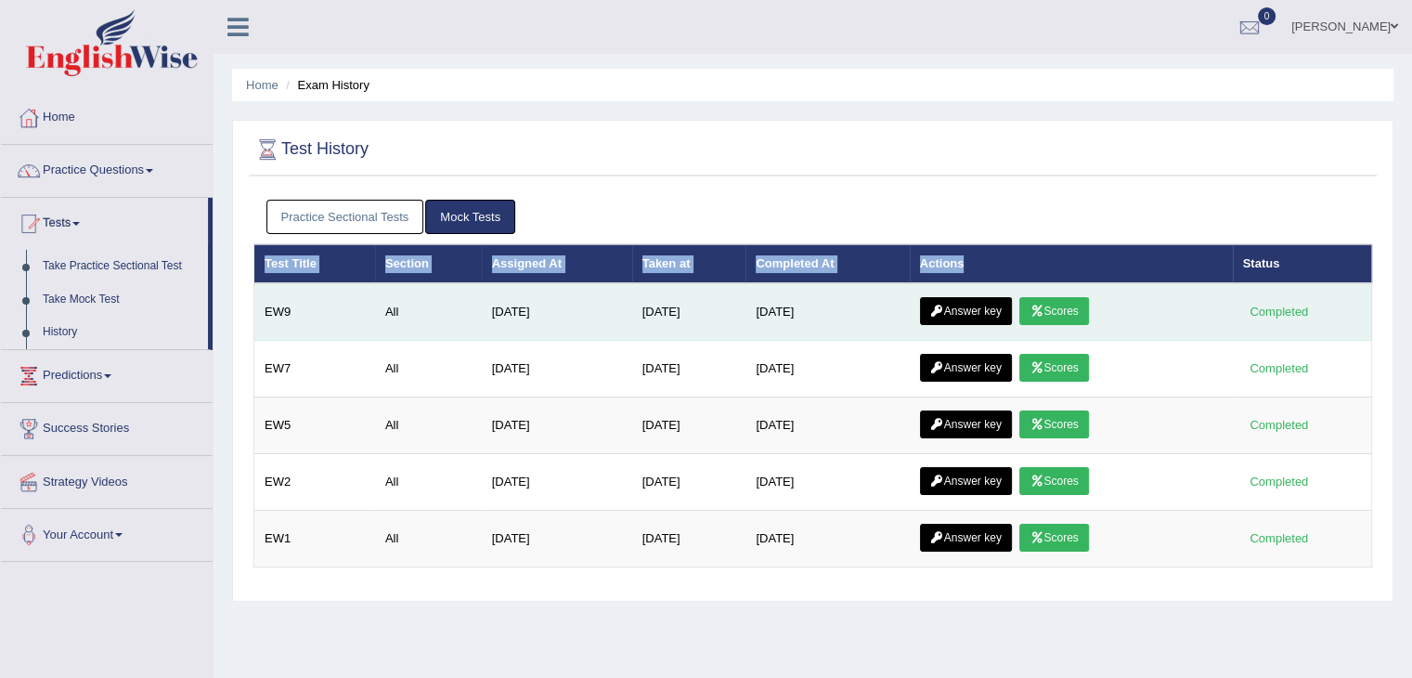
click at [1003, 307] on link "Answer key" at bounding box center [966, 311] width 92 height 28
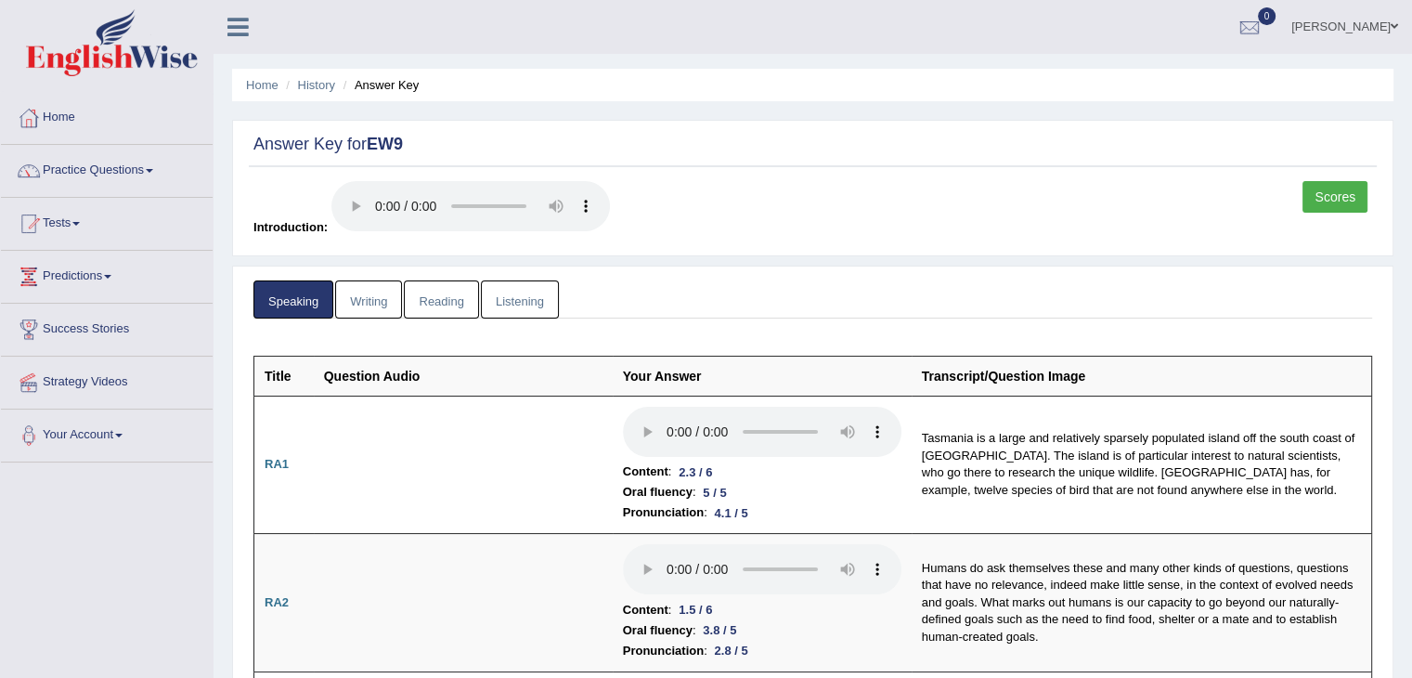
click at [392, 306] on link "Writing" at bounding box center [368, 299] width 67 height 38
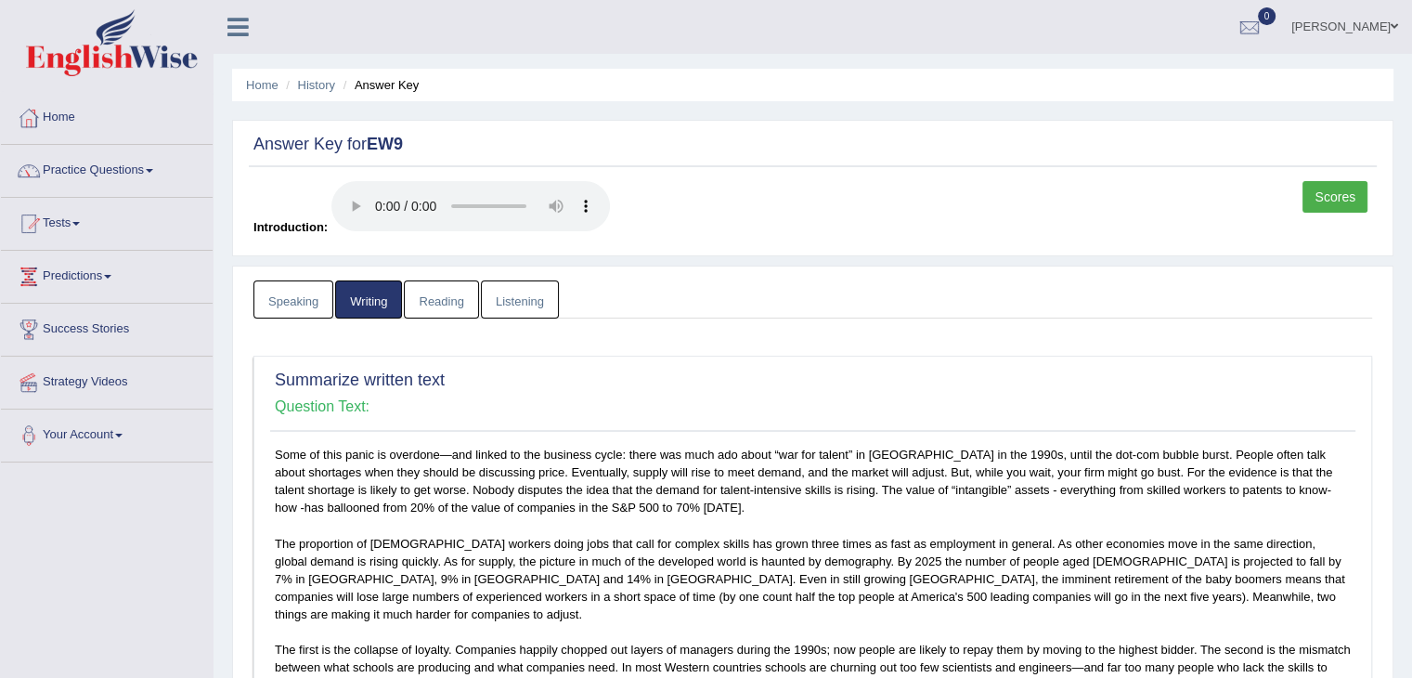
click at [452, 297] on link "Reading" at bounding box center [441, 299] width 74 height 38
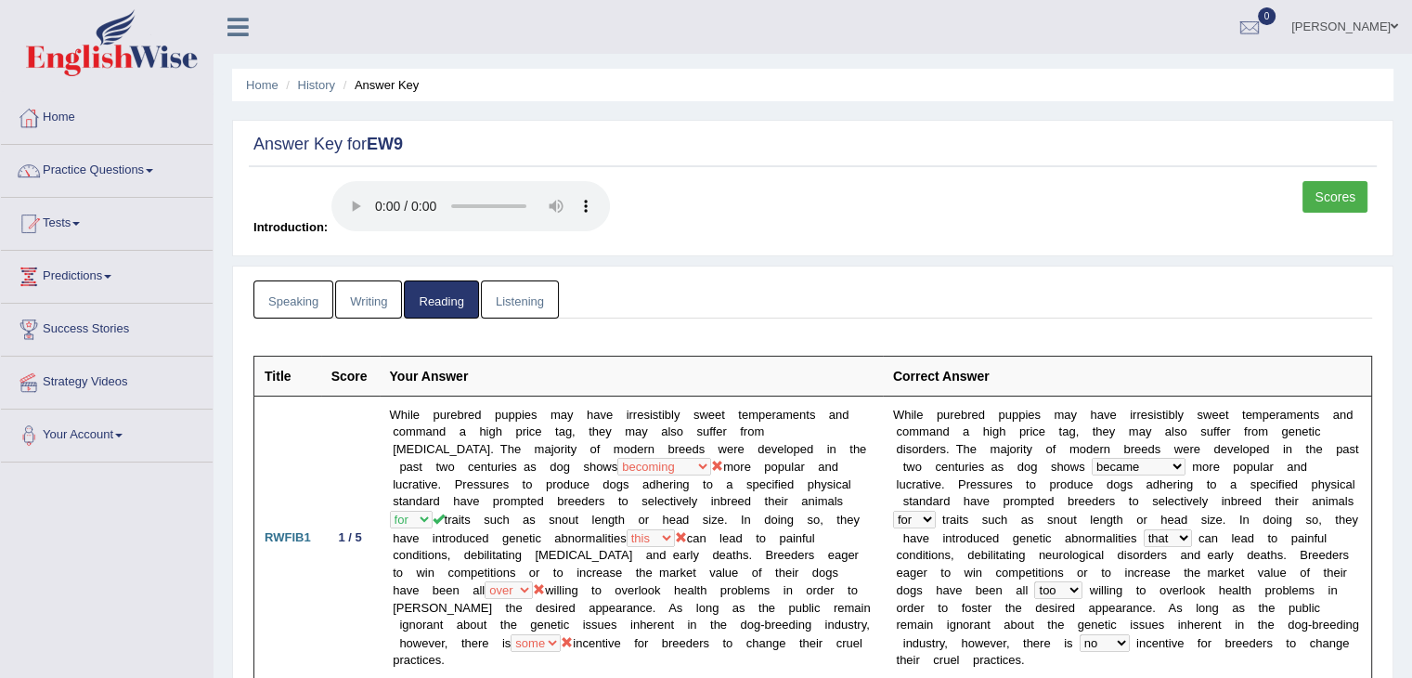
click at [550, 294] on link "Listening" at bounding box center [520, 299] width 78 height 38
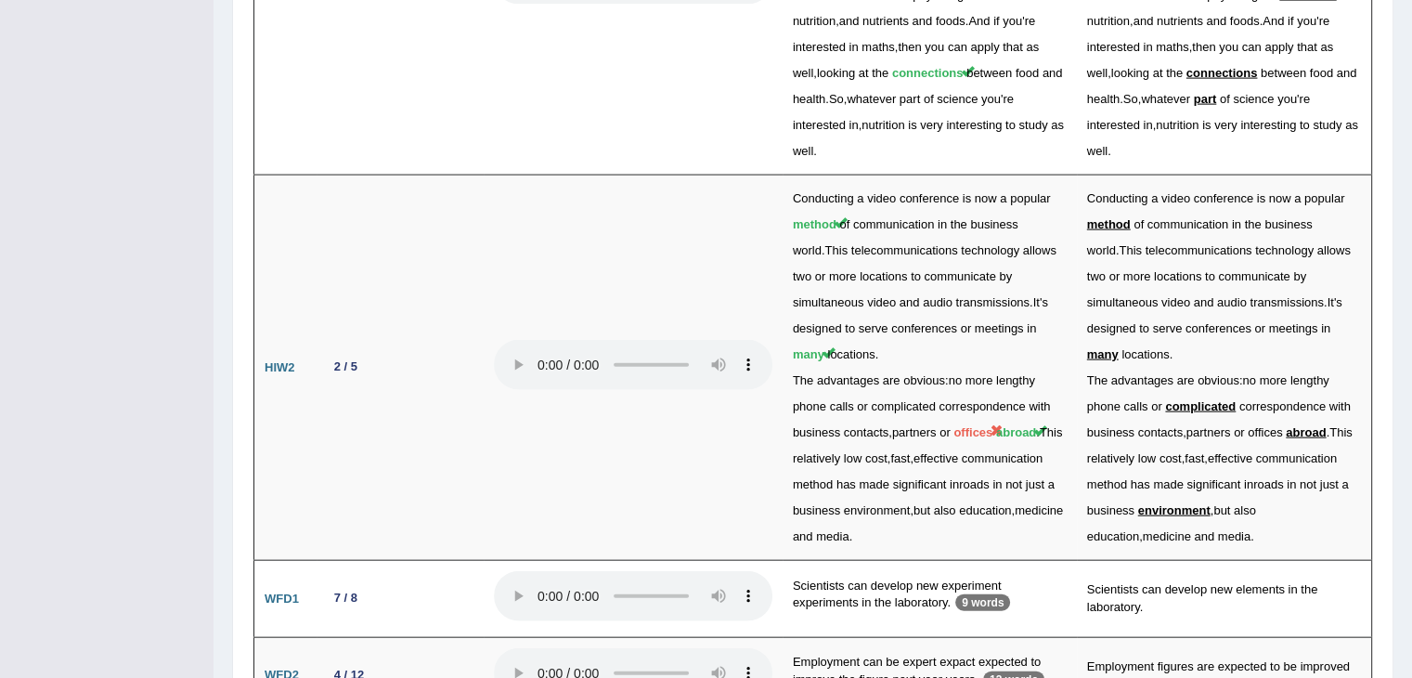
scroll to position [4157, 0]
